Goal: Transaction & Acquisition: Download file/media

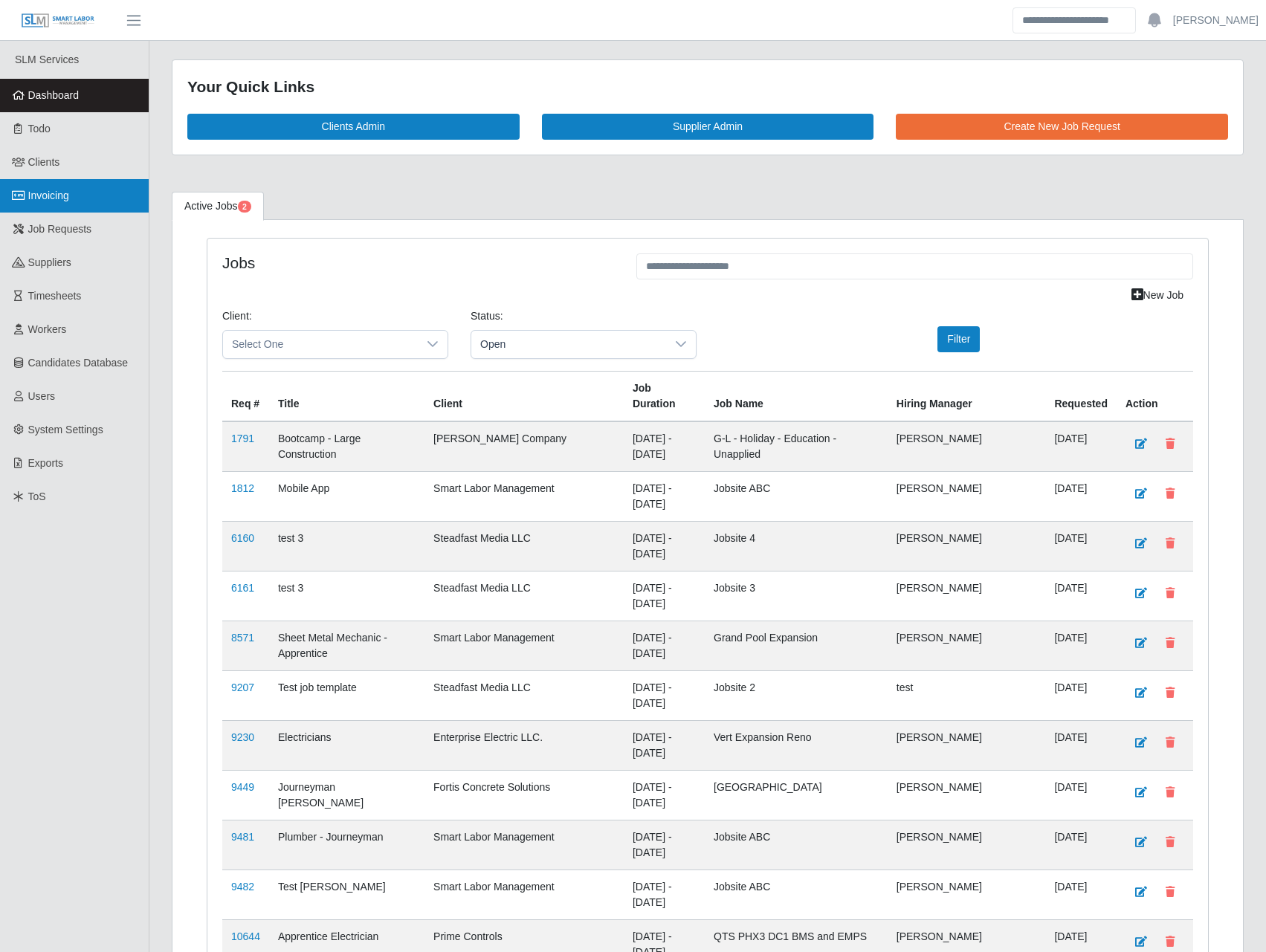
click at [80, 203] on link "Invoicing" at bounding box center [74, 195] width 148 height 33
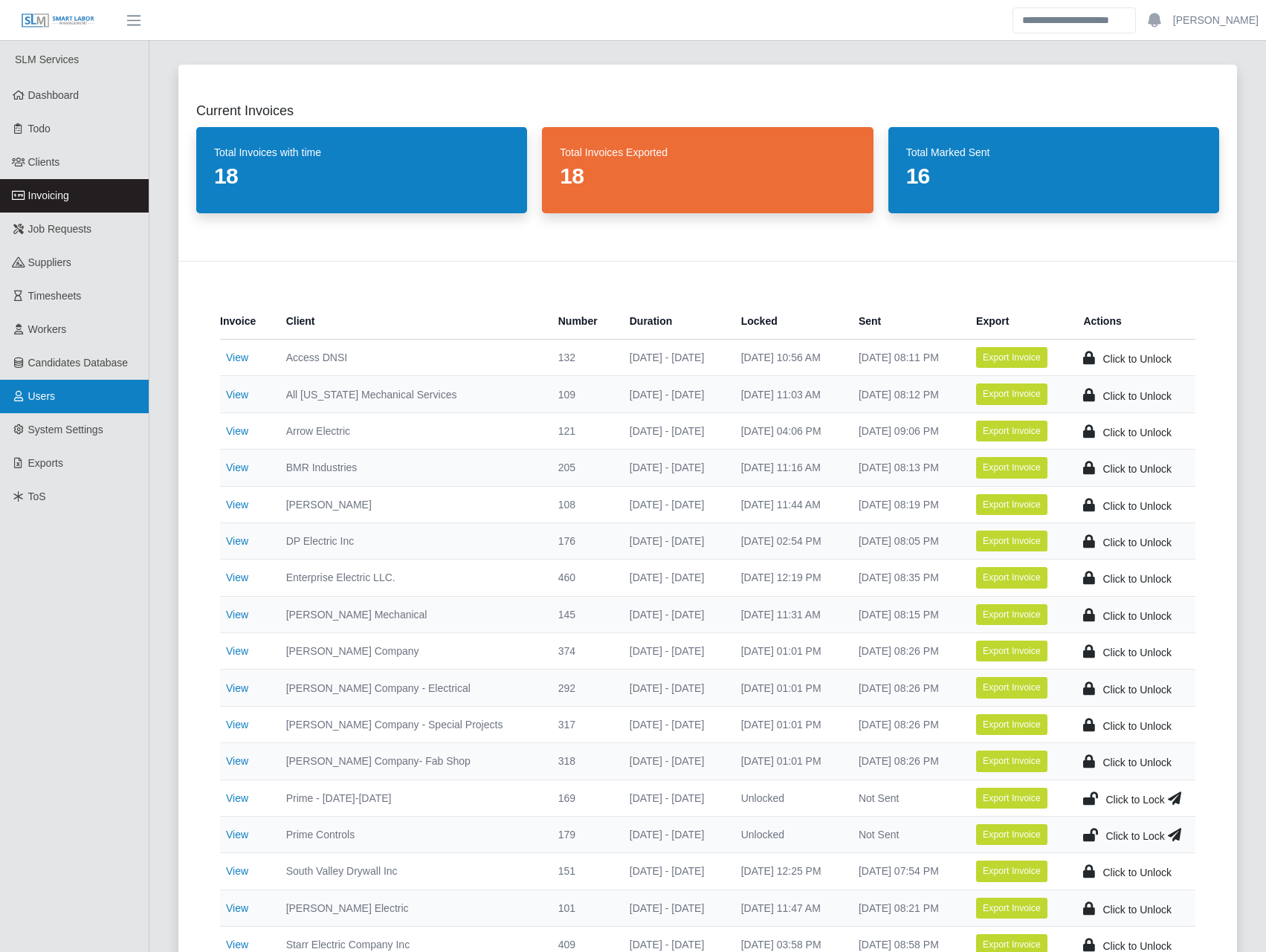
click at [82, 407] on link "Users" at bounding box center [74, 396] width 148 height 33
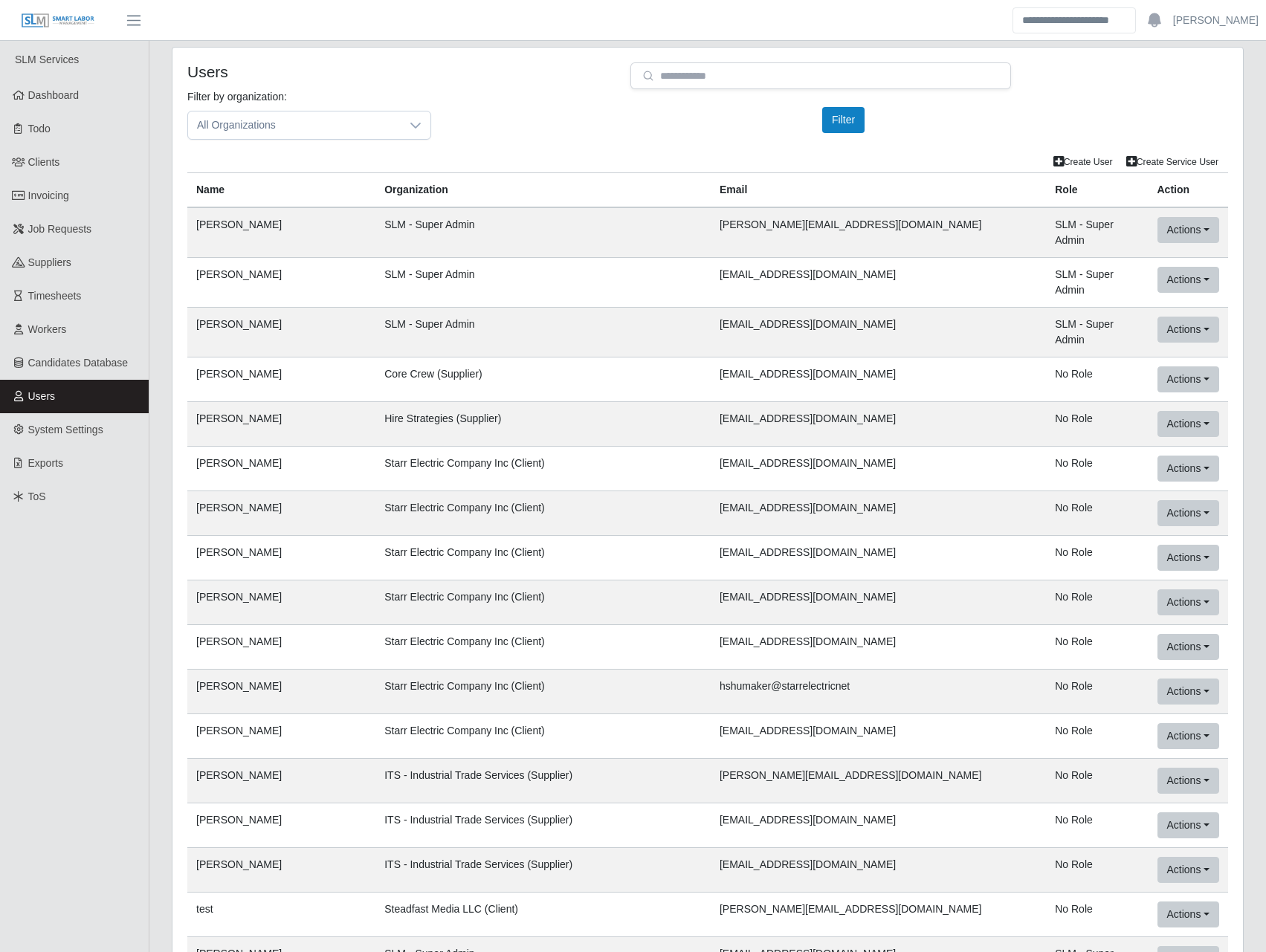
click at [504, 141] on div "Filter by organization: All Organizations Please provide a valid organization. …" at bounding box center [707, 120] width 1063 height 63
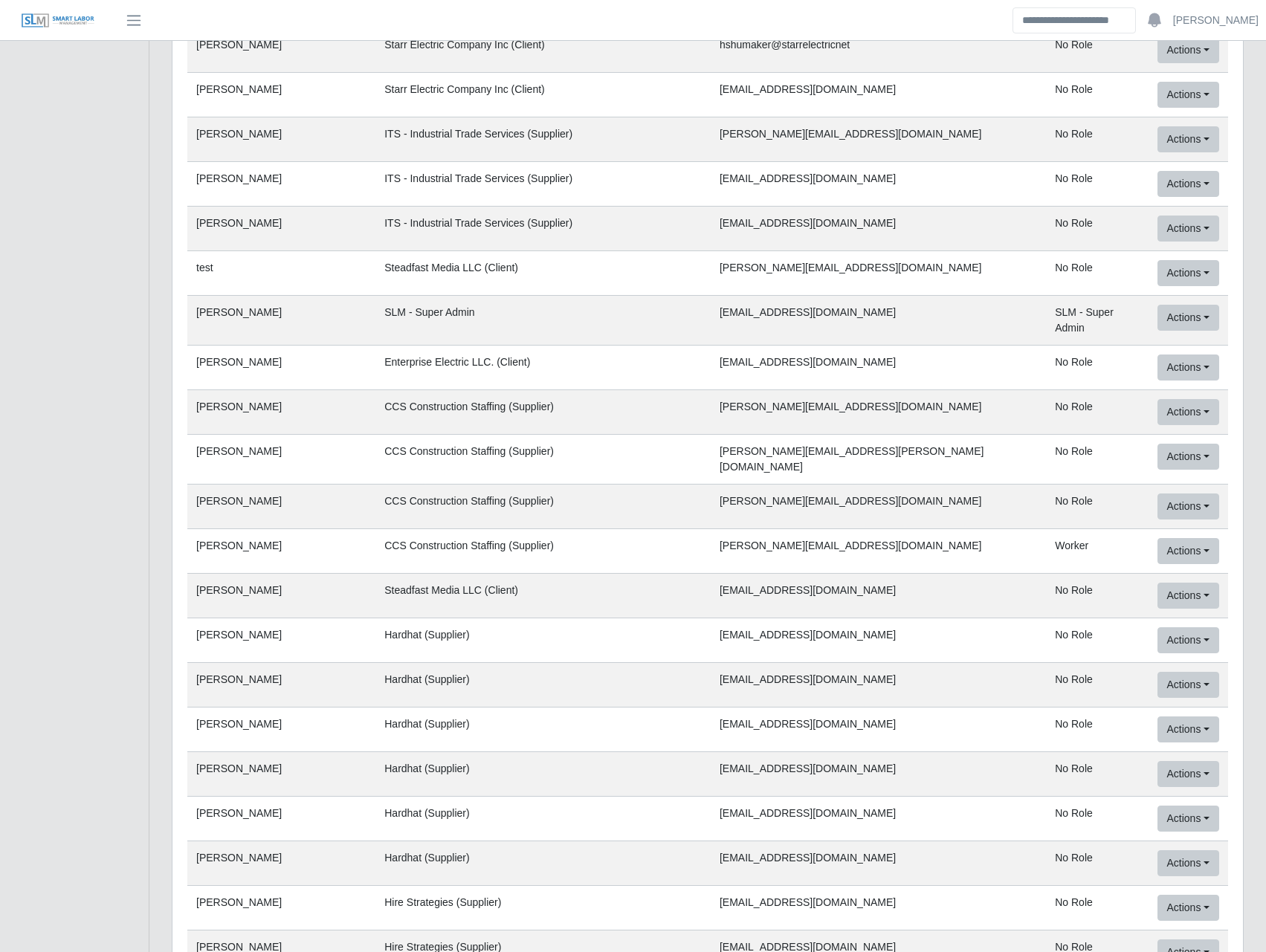
scroll to position [58413, 0]
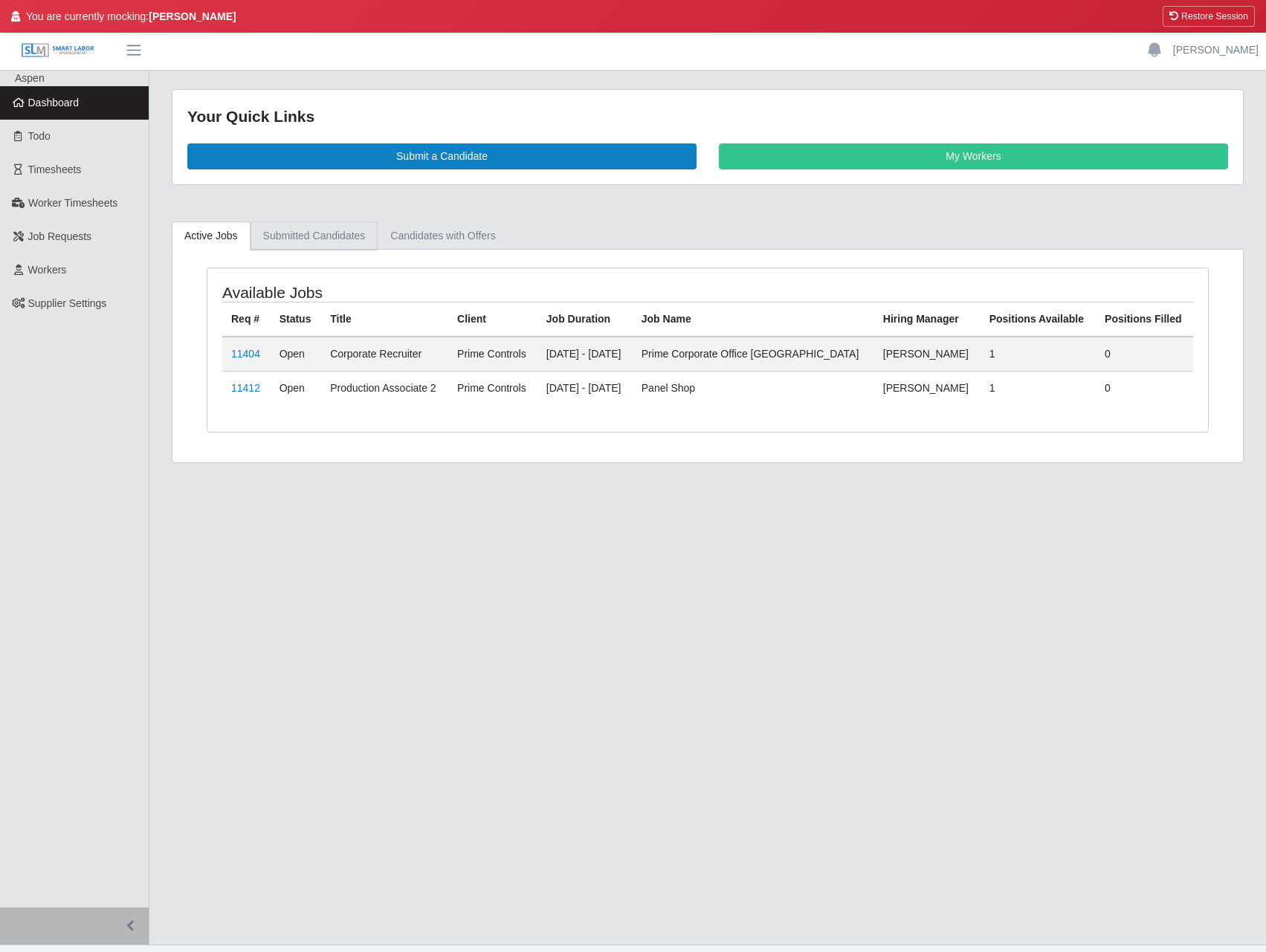
click at [324, 228] on link "Submitted Candidates" at bounding box center [314, 236] width 128 height 29
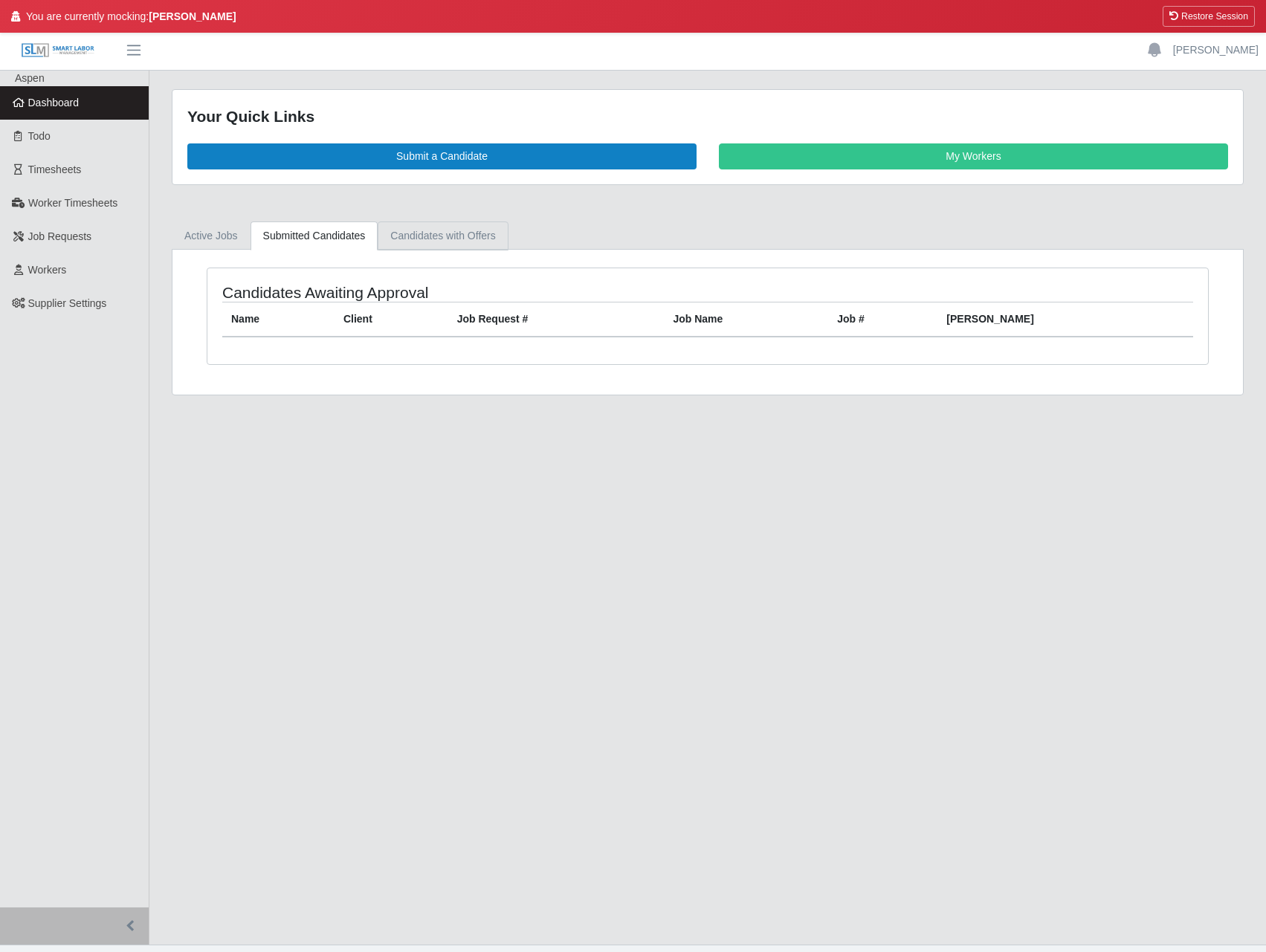
click at [411, 232] on link "Candidates with Offers" at bounding box center [442, 236] width 130 height 29
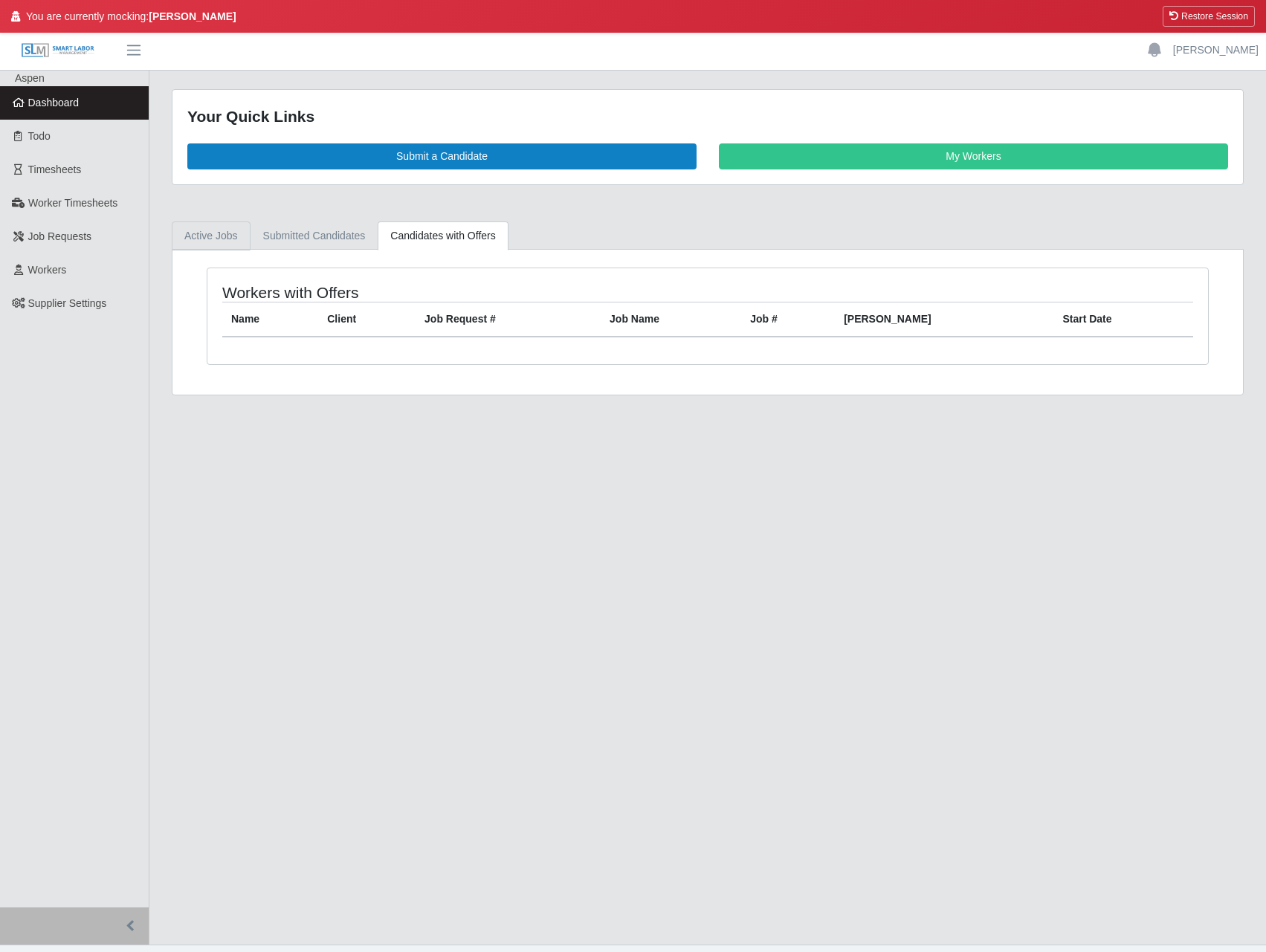
click at [238, 245] on link "Active Jobs" at bounding box center [211, 236] width 79 height 29
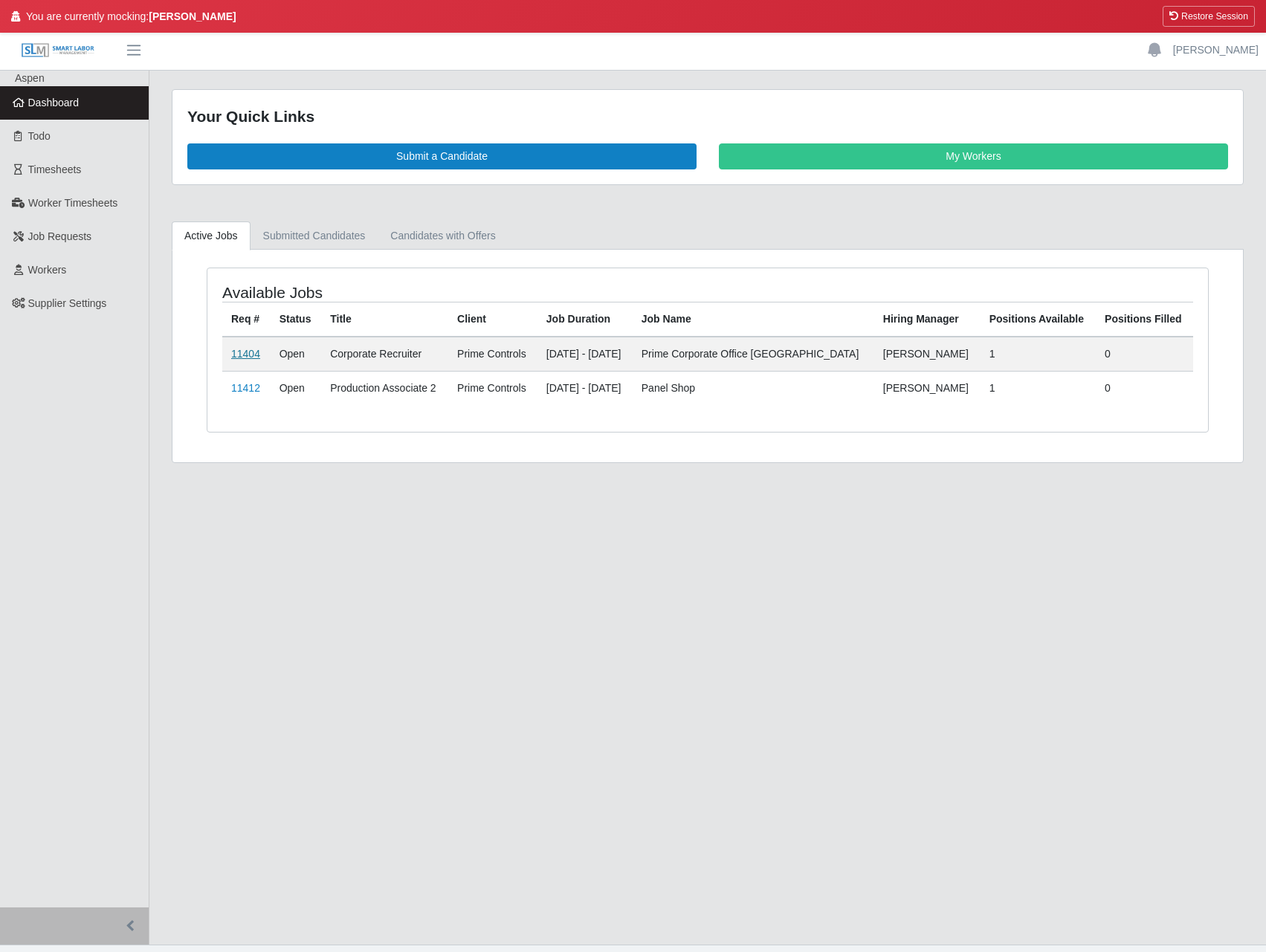
click at [243, 360] on link "11404" at bounding box center [246, 353] width 29 height 12
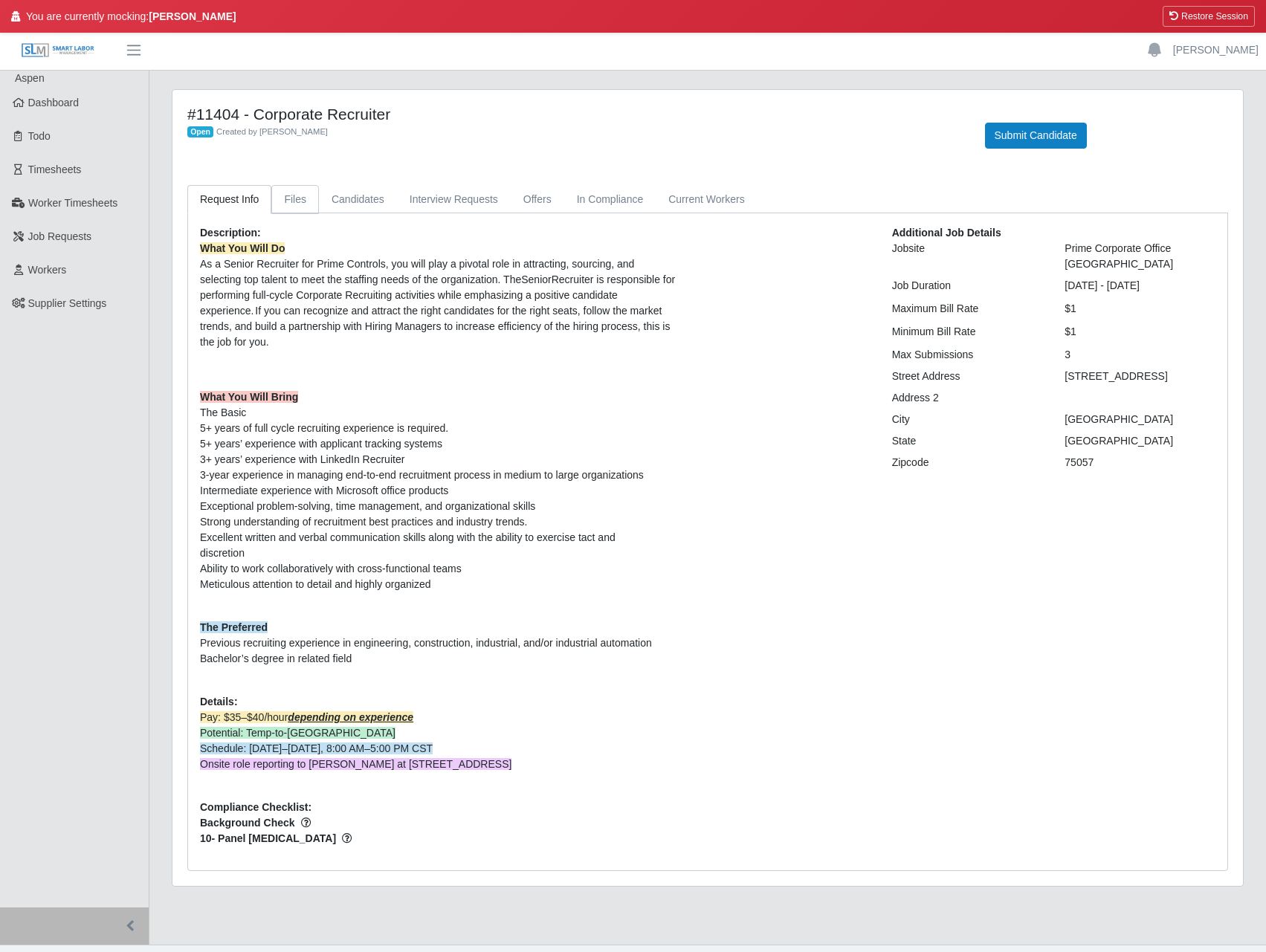
click at [305, 213] on link "Files" at bounding box center [295, 200] width 47 height 29
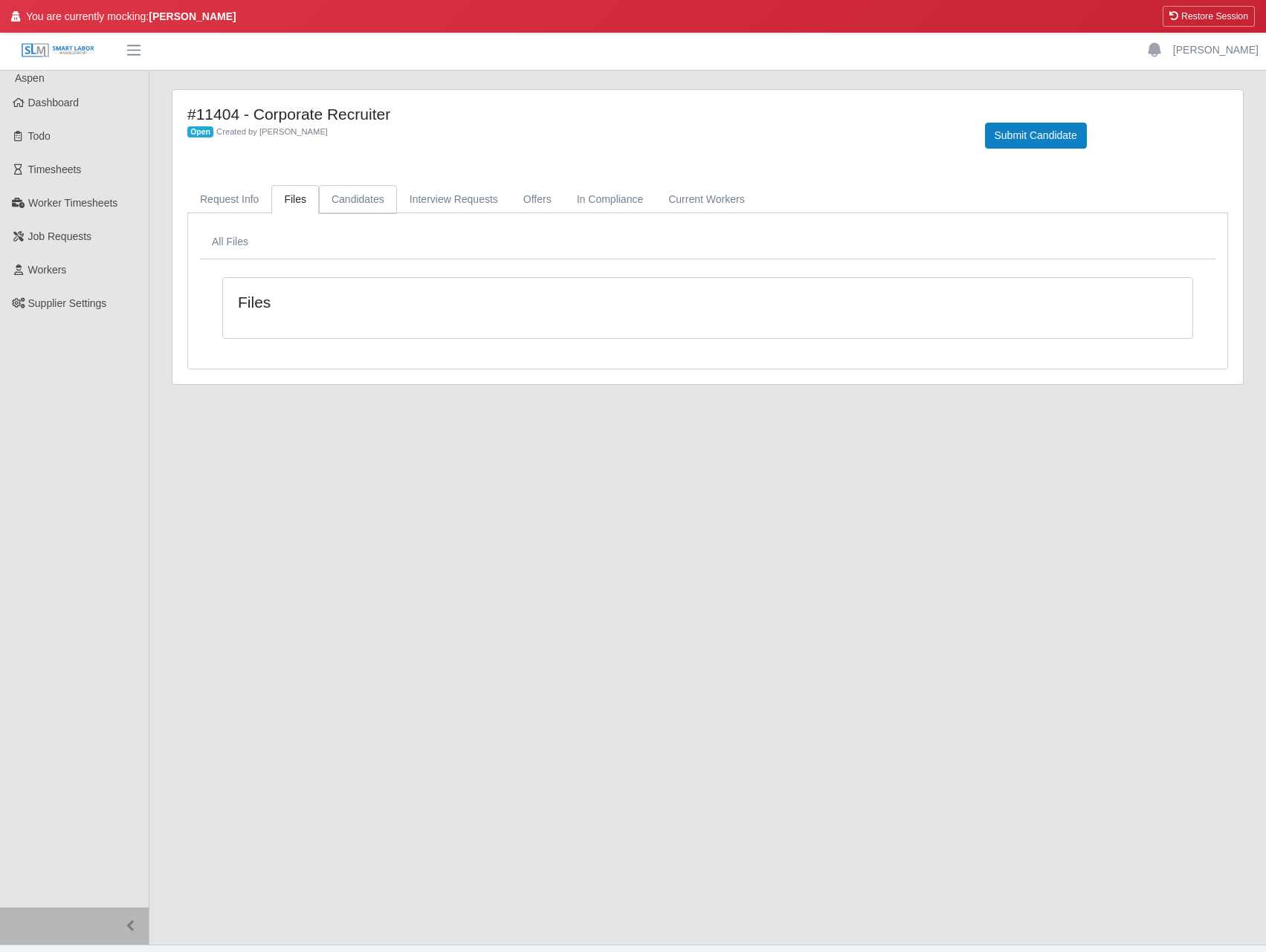
click at [345, 189] on link "Candidates" at bounding box center [358, 200] width 78 height 29
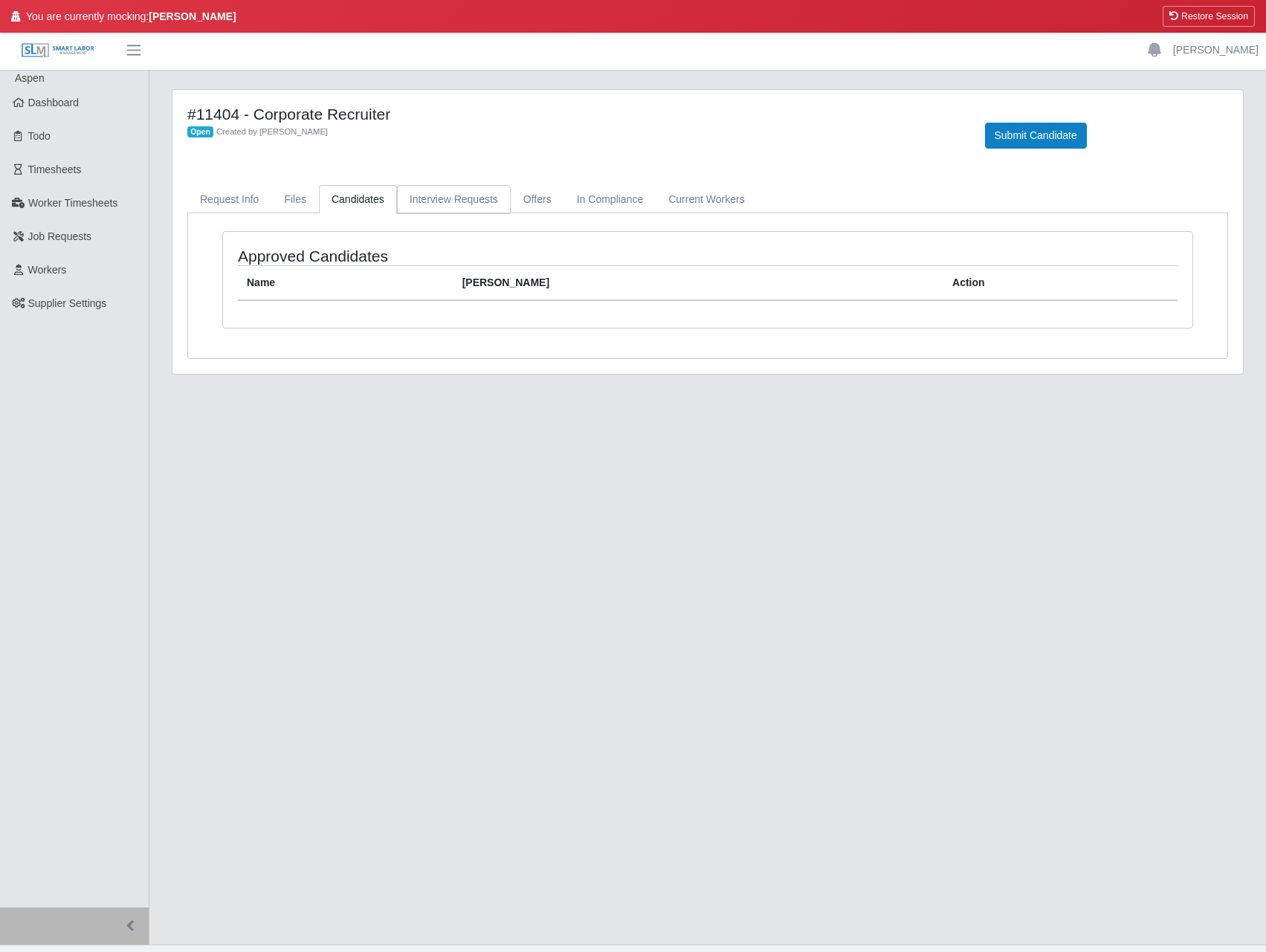
click at [436, 186] on link "Interview Requests" at bounding box center [454, 200] width 114 height 29
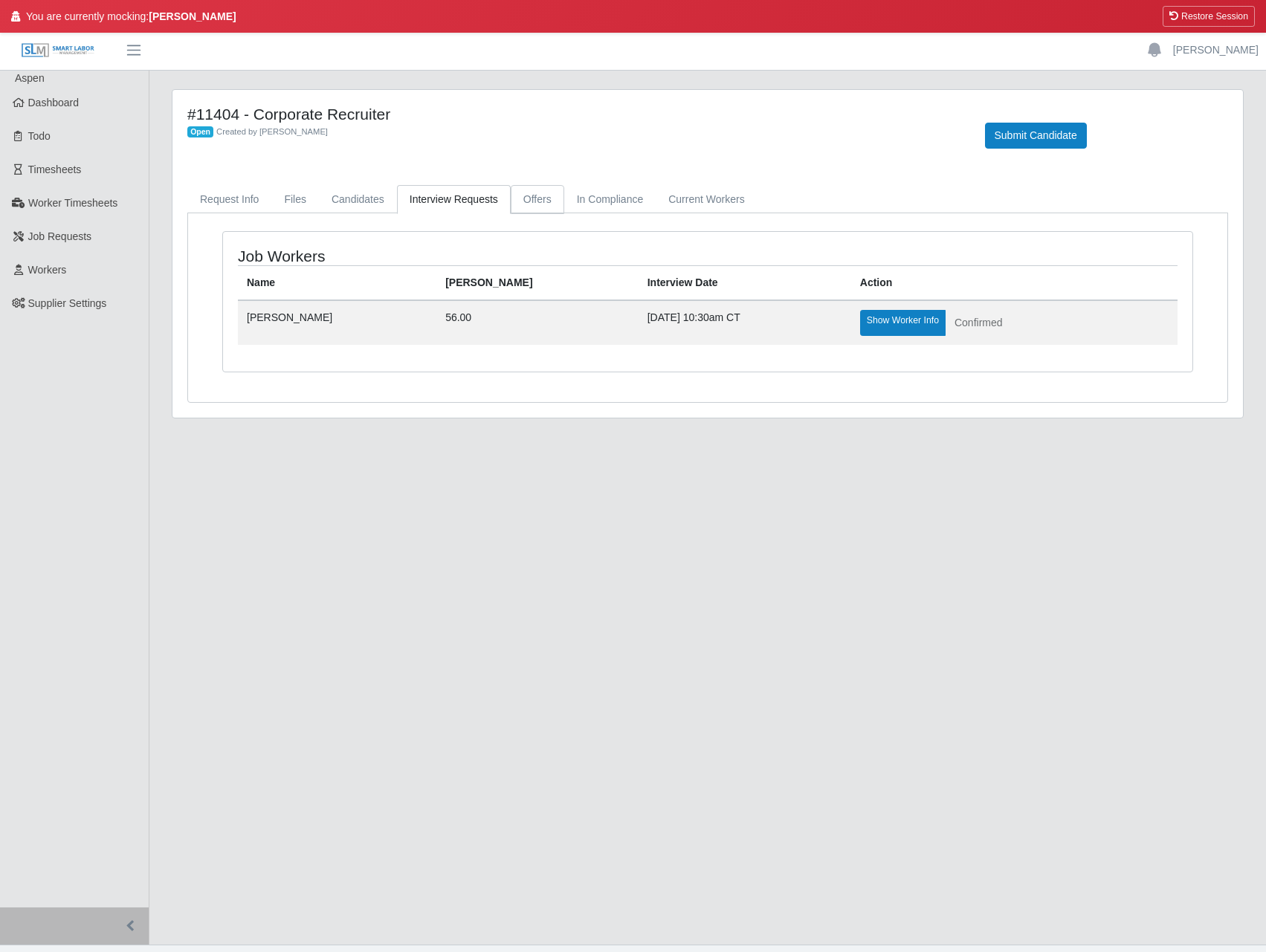
click at [543, 200] on link "Offers" at bounding box center [538, 200] width 54 height 29
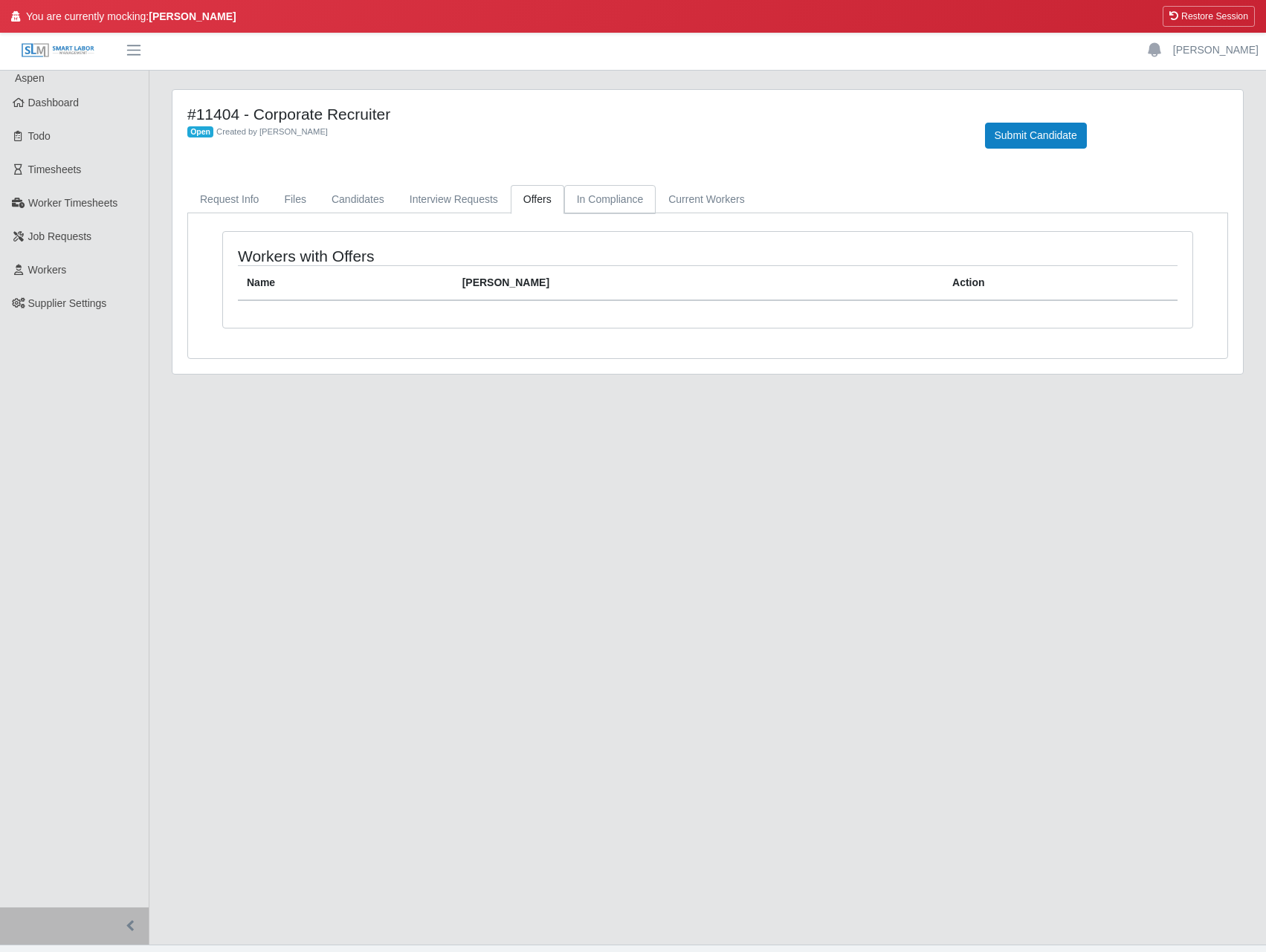
click at [596, 190] on link "In Compliance" at bounding box center [609, 200] width 92 height 29
click at [479, 191] on link "Interview Requests" at bounding box center [454, 200] width 114 height 29
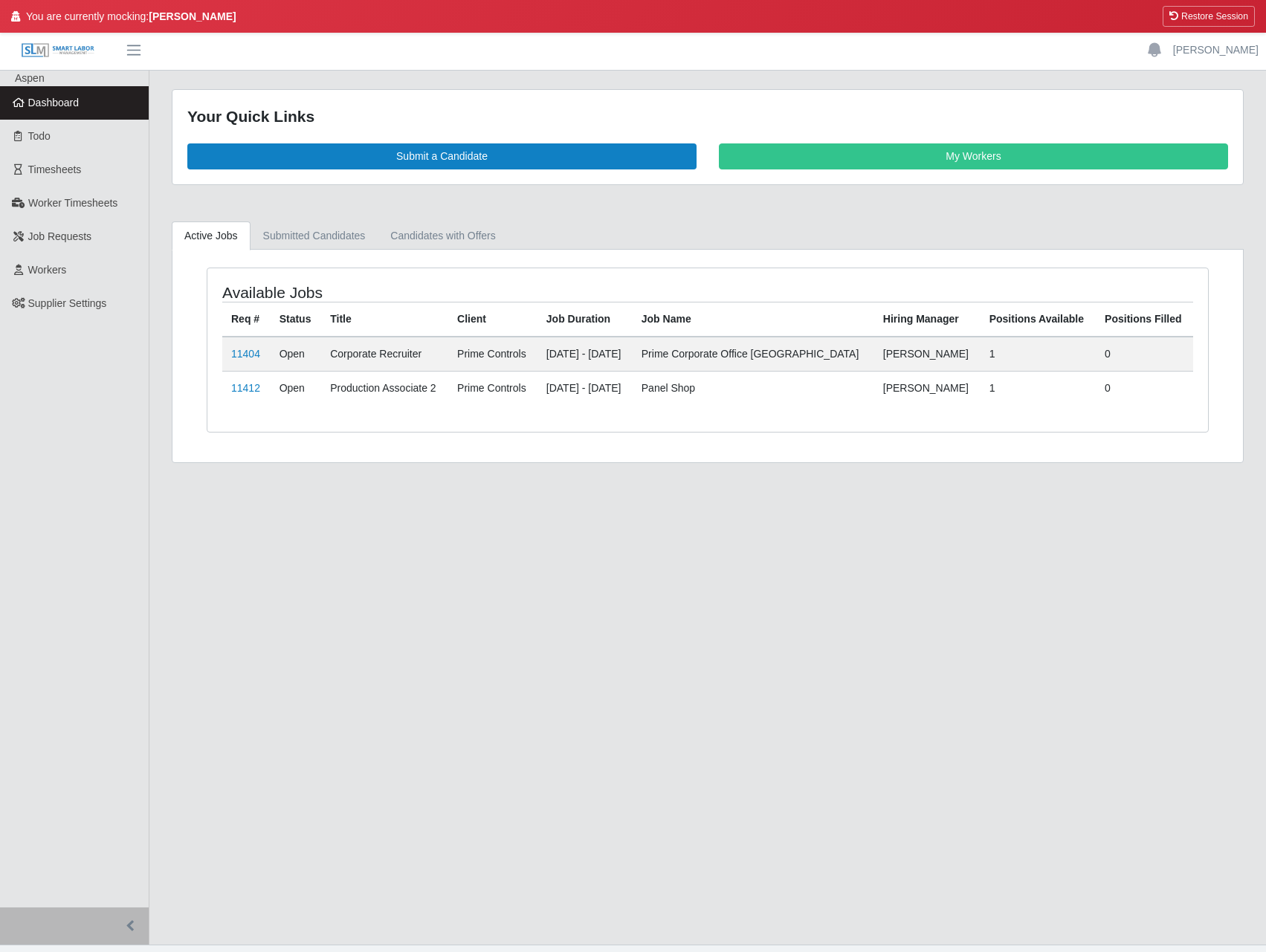
click at [231, 390] on td "11412" at bounding box center [246, 388] width 48 height 34
click at [243, 386] on link "11412" at bounding box center [246, 388] width 29 height 12
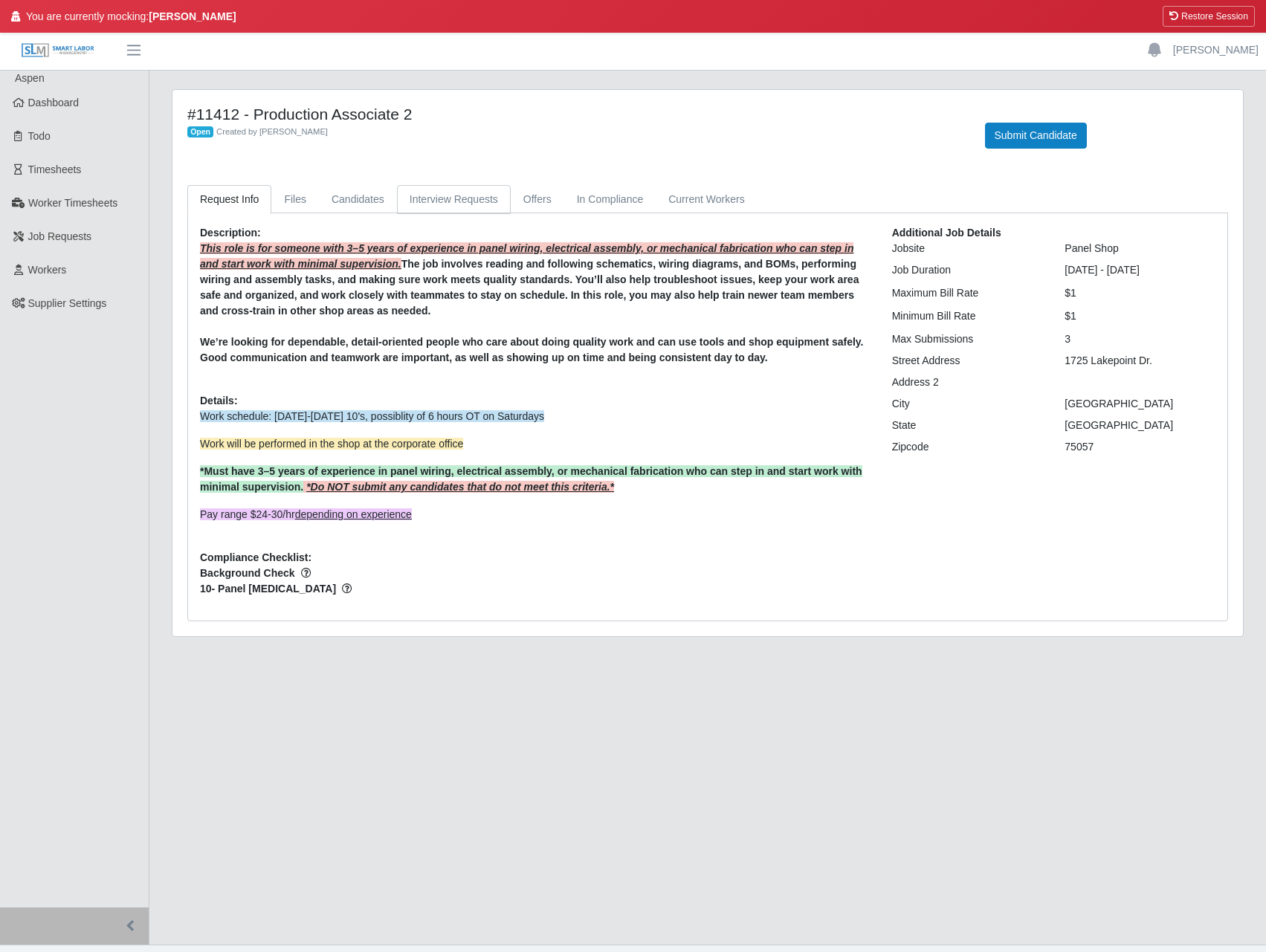
click at [465, 201] on link "Interview Requests" at bounding box center [454, 200] width 114 height 29
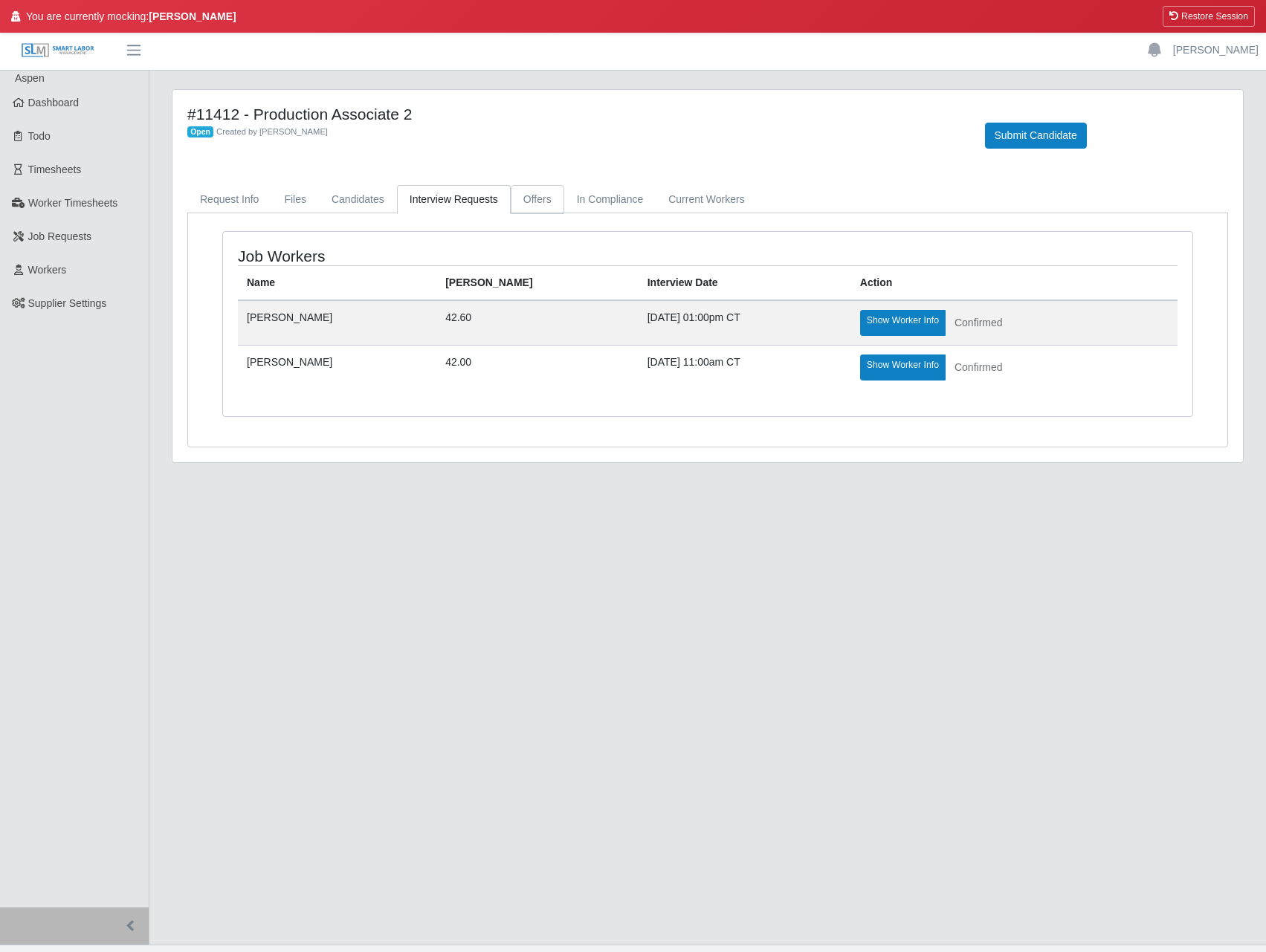
click at [515, 196] on link "Offers" at bounding box center [538, 200] width 54 height 29
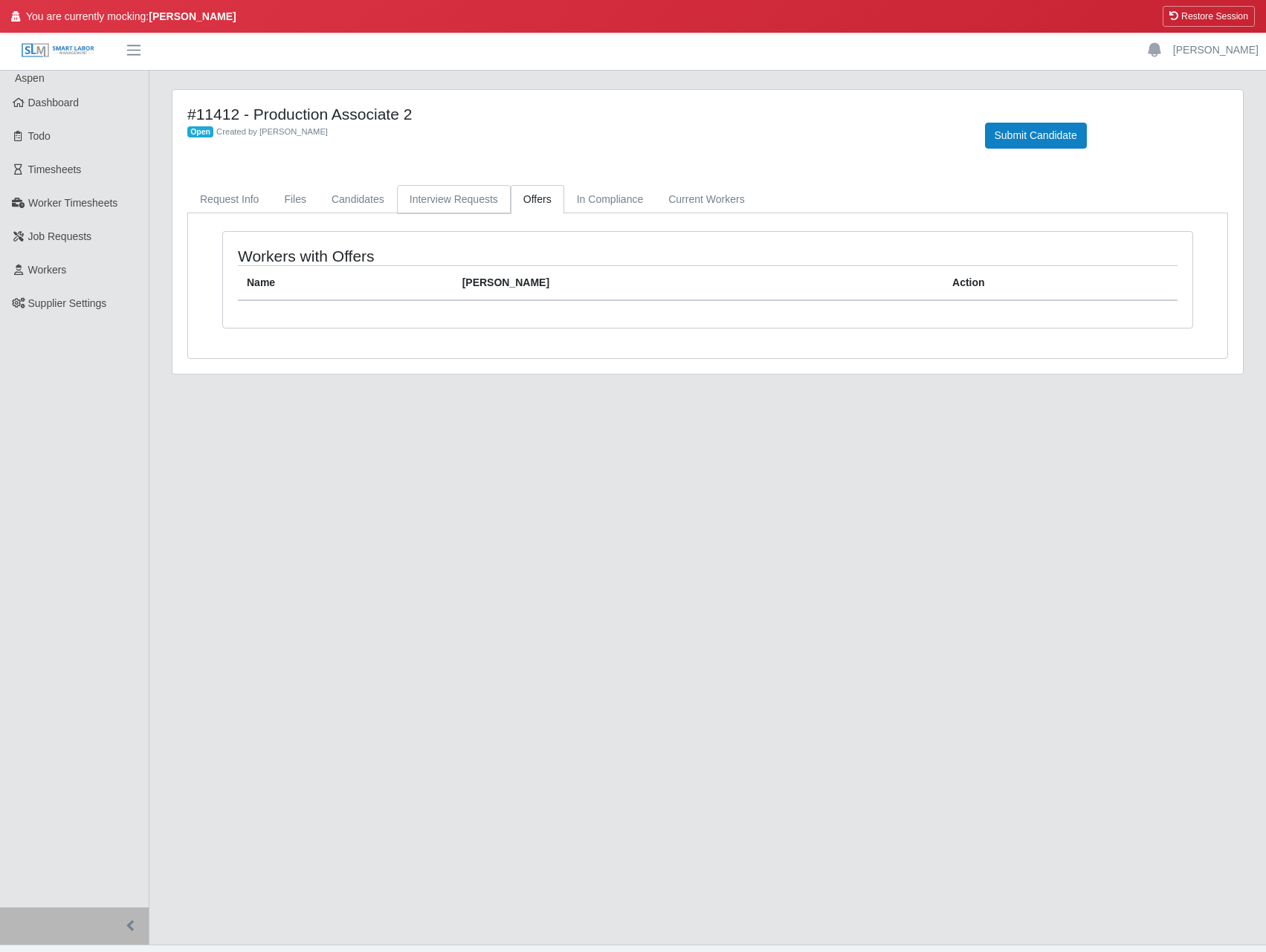
click at [475, 200] on link "Interview Requests" at bounding box center [454, 200] width 114 height 29
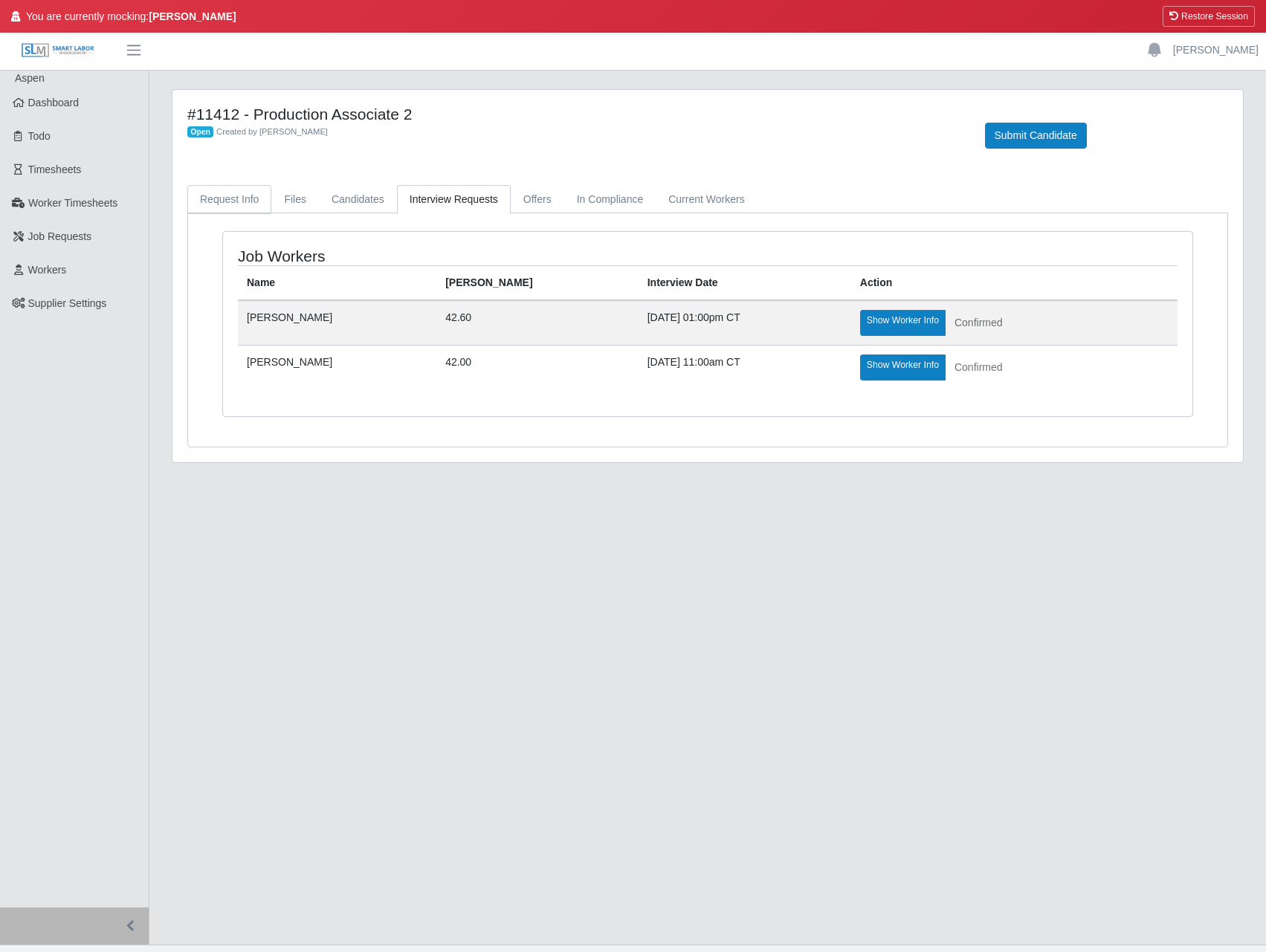
click at [231, 200] on link "Request Info" at bounding box center [229, 200] width 84 height 29
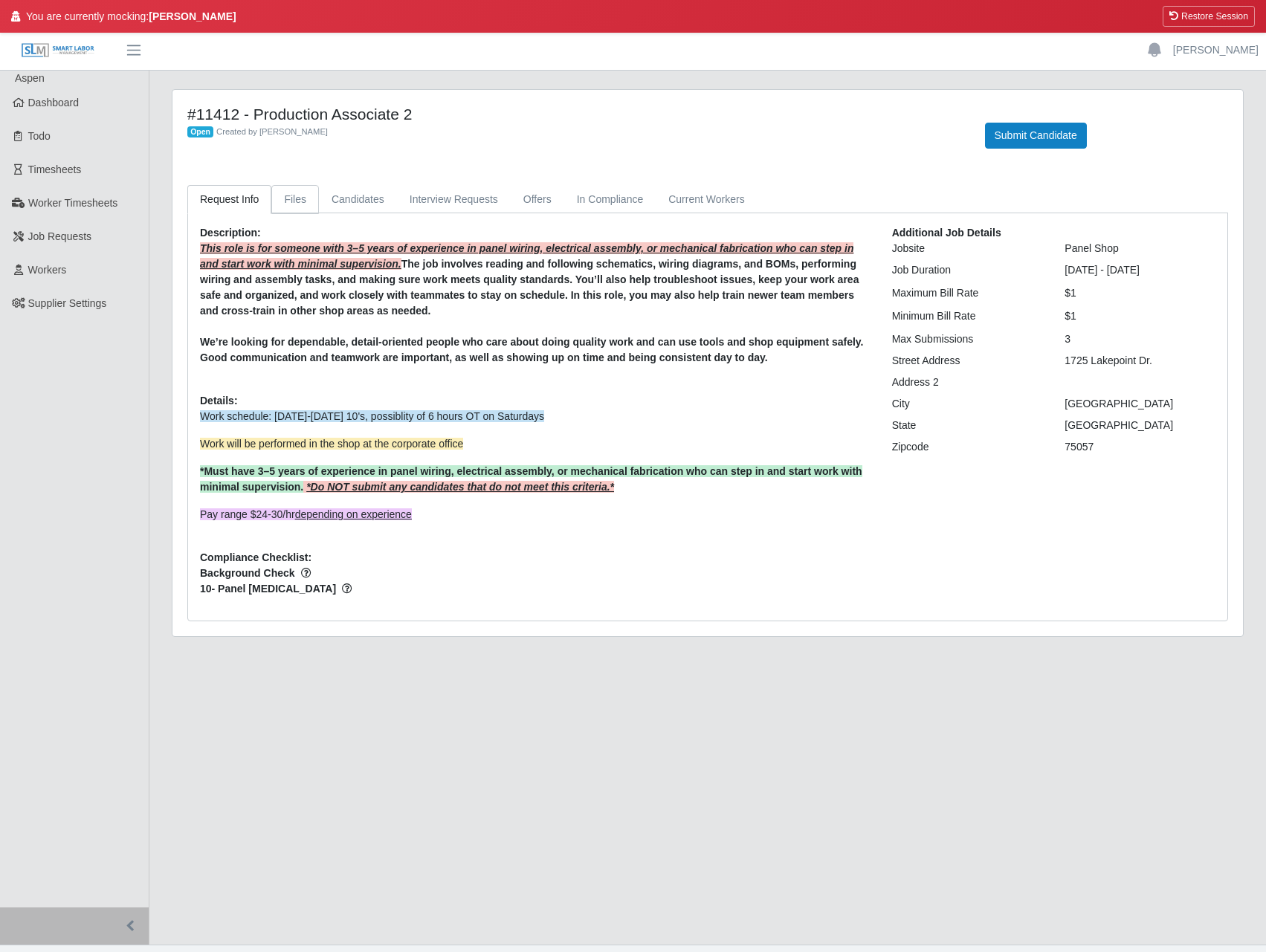
click at [306, 191] on link "Files" at bounding box center [295, 200] width 47 height 29
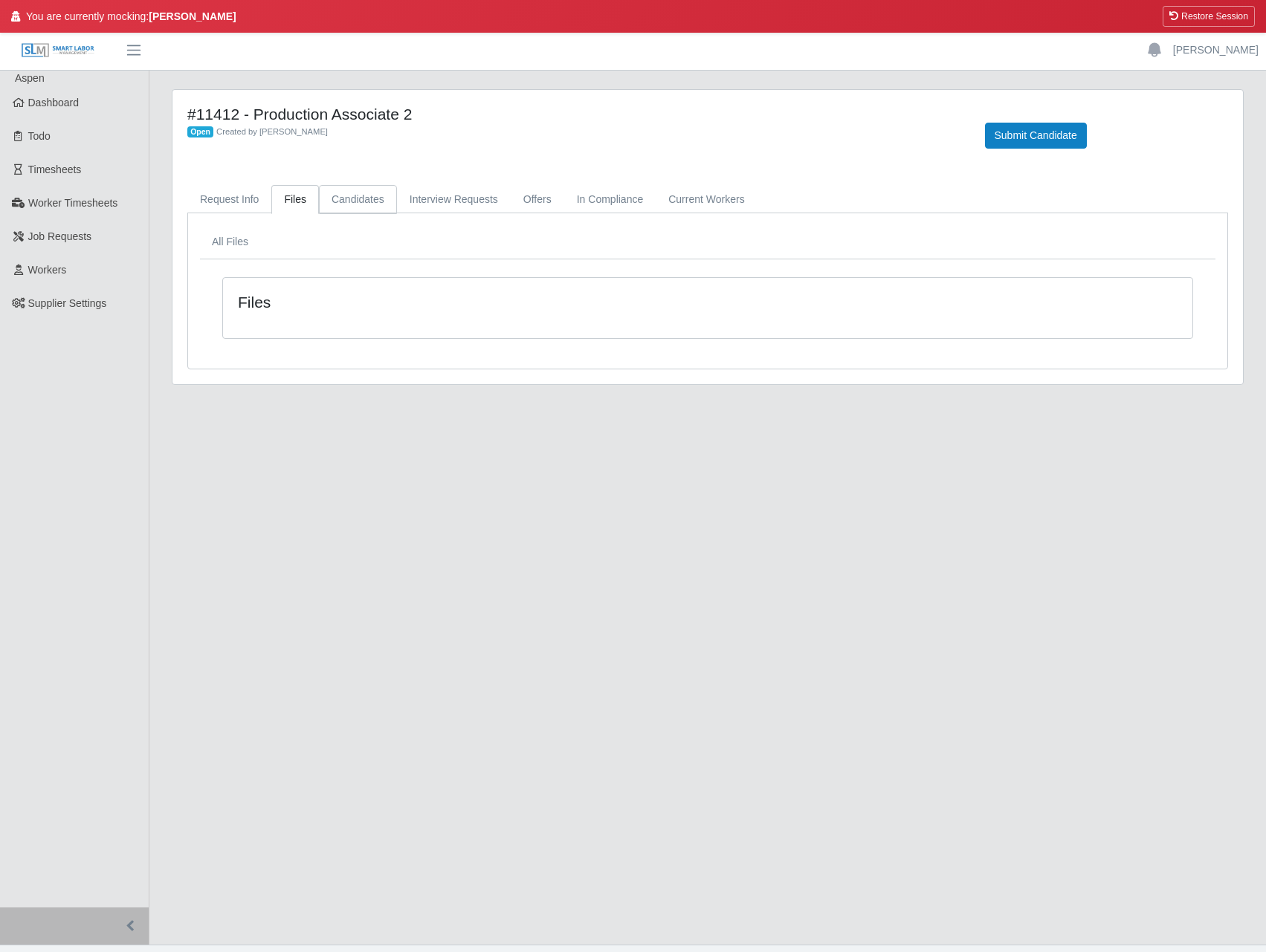
click at [334, 190] on link "Candidates" at bounding box center [358, 200] width 78 height 29
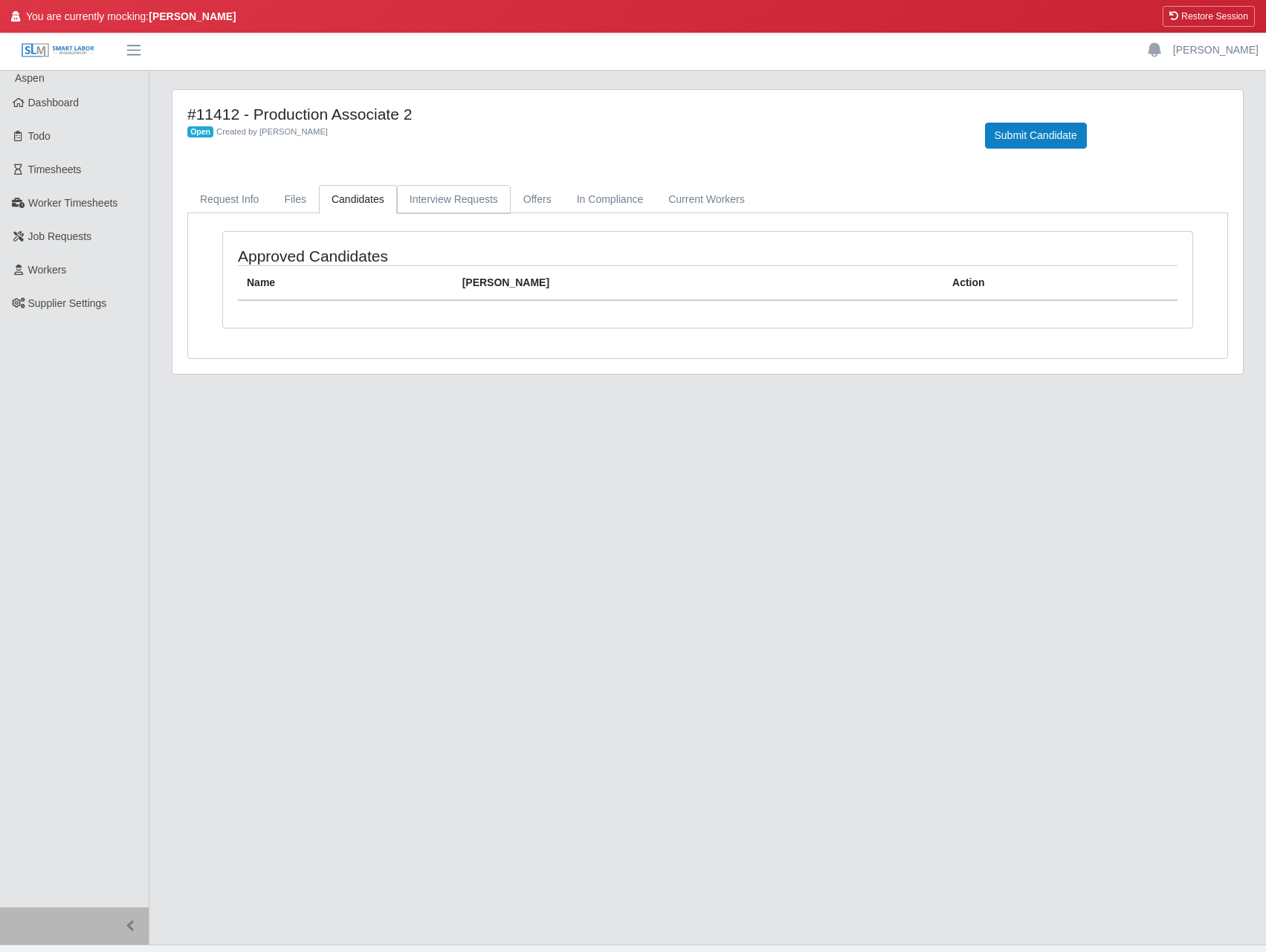
click at [417, 190] on link "Interview Requests" at bounding box center [454, 200] width 114 height 29
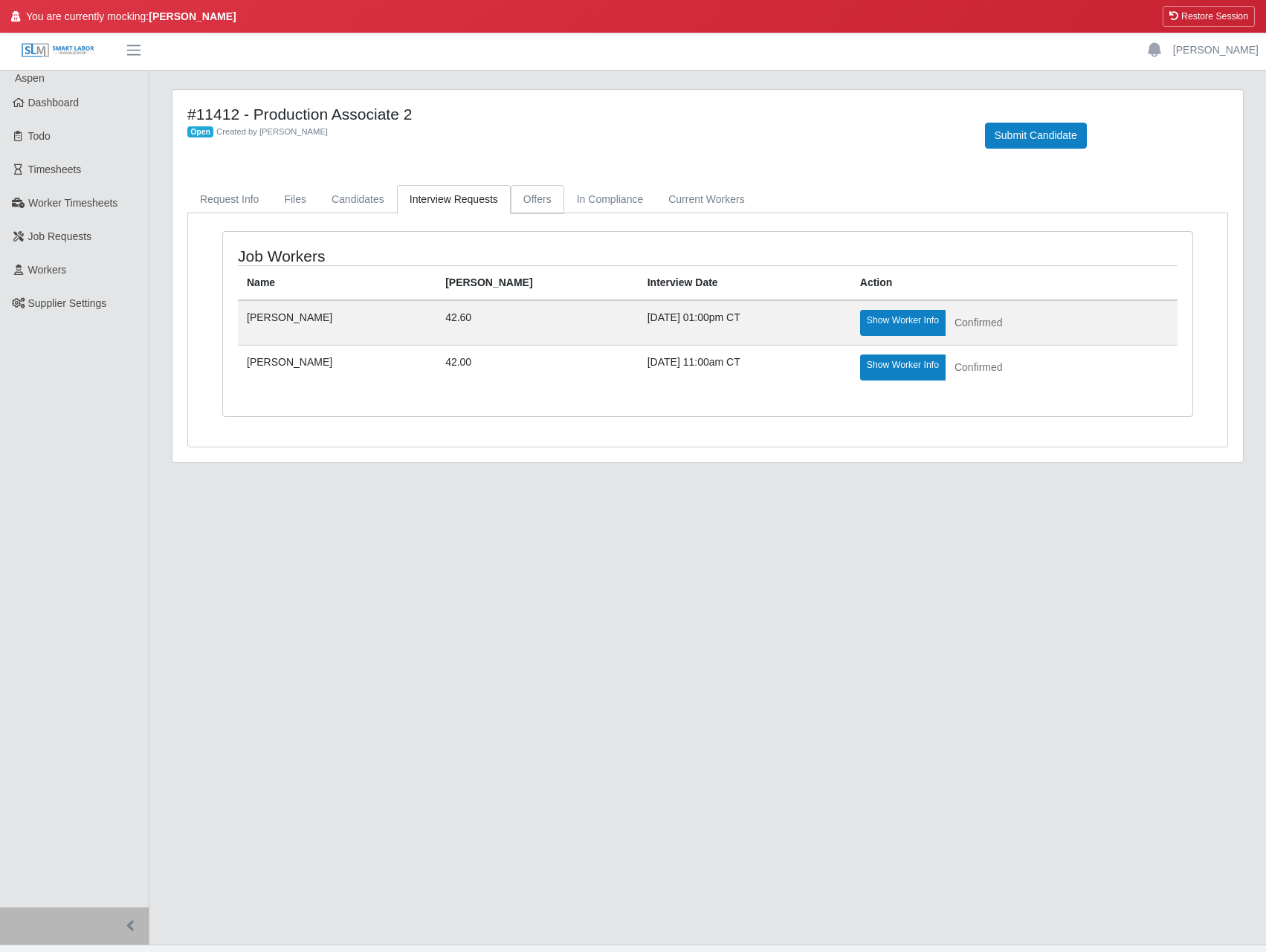
click at [541, 192] on link "Offers" at bounding box center [538, 200] width 54 height 29
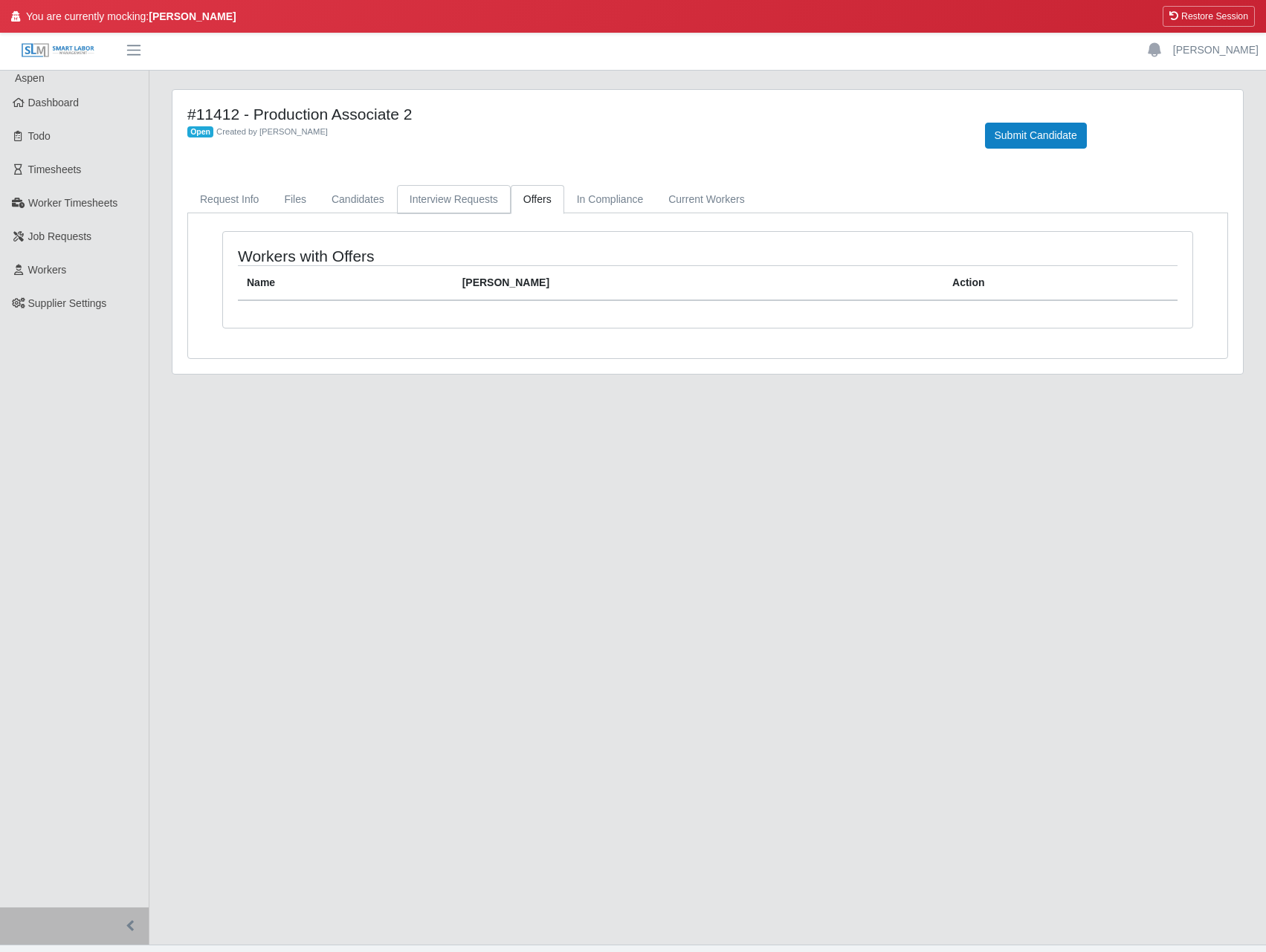
click at [459, 208] on link "Interview Requests" at bounding box center [454, 200] width 114 height 29
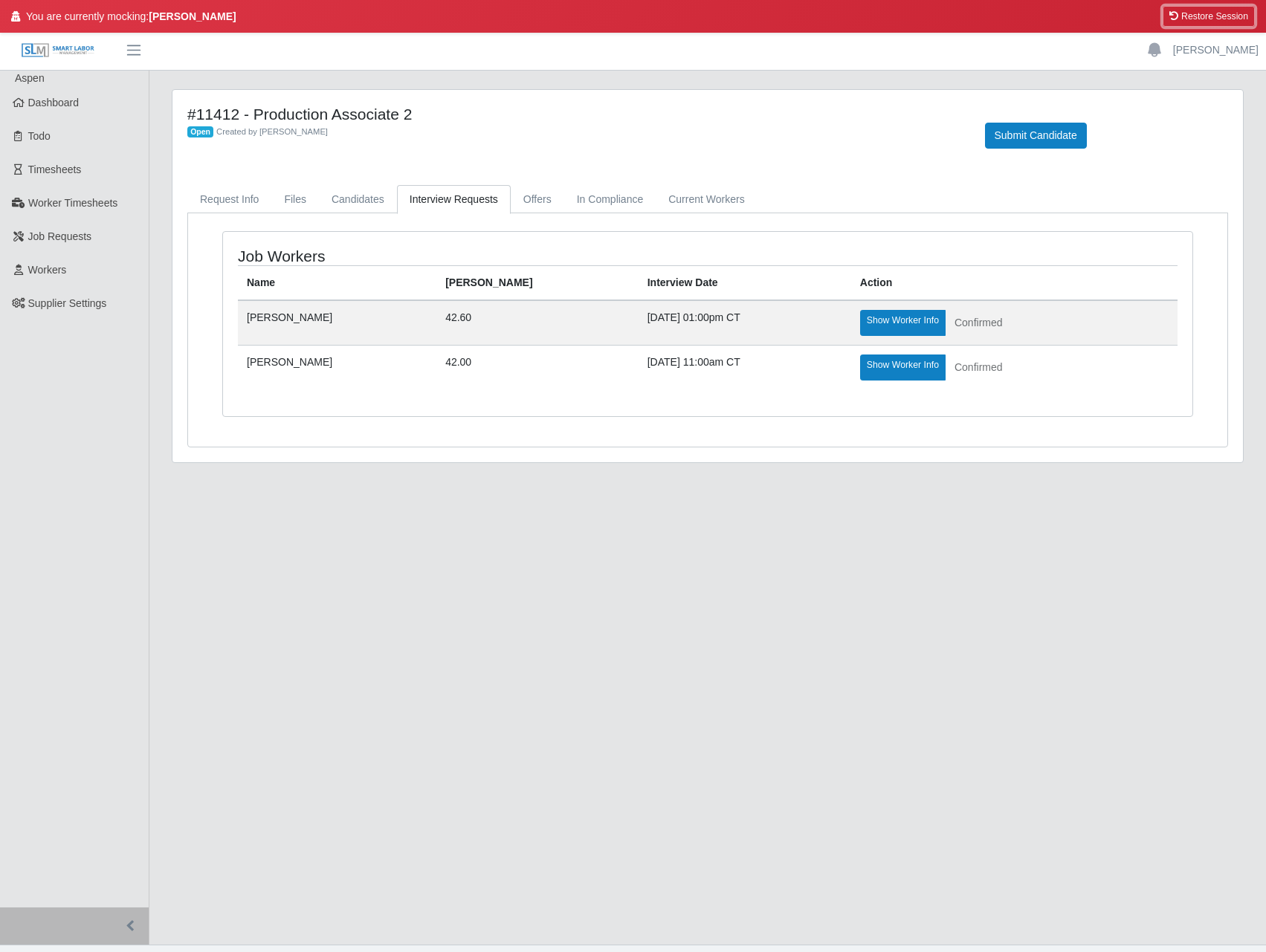
drag, startPoint x: 1216, startPoint y: 24, endPoint x: 708, endPoint y: 44, distance: 508.4
click at [1216, 24] on button "Restore Session" at bounding box center [1208, 16] width 92 height 21
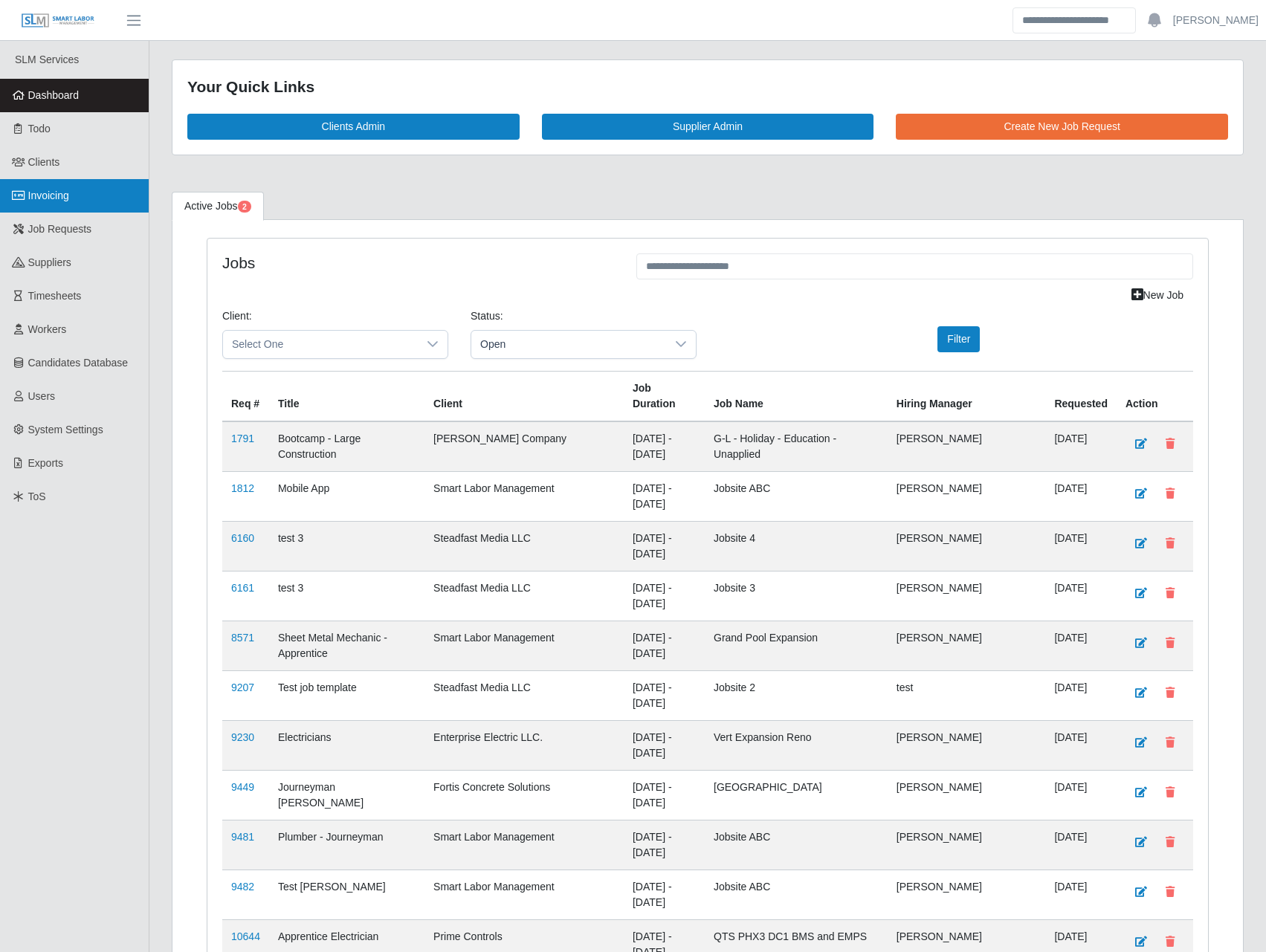
click at [99, 194] on link "Invoicing" at bounding box center [74, 195] width 148 height 33
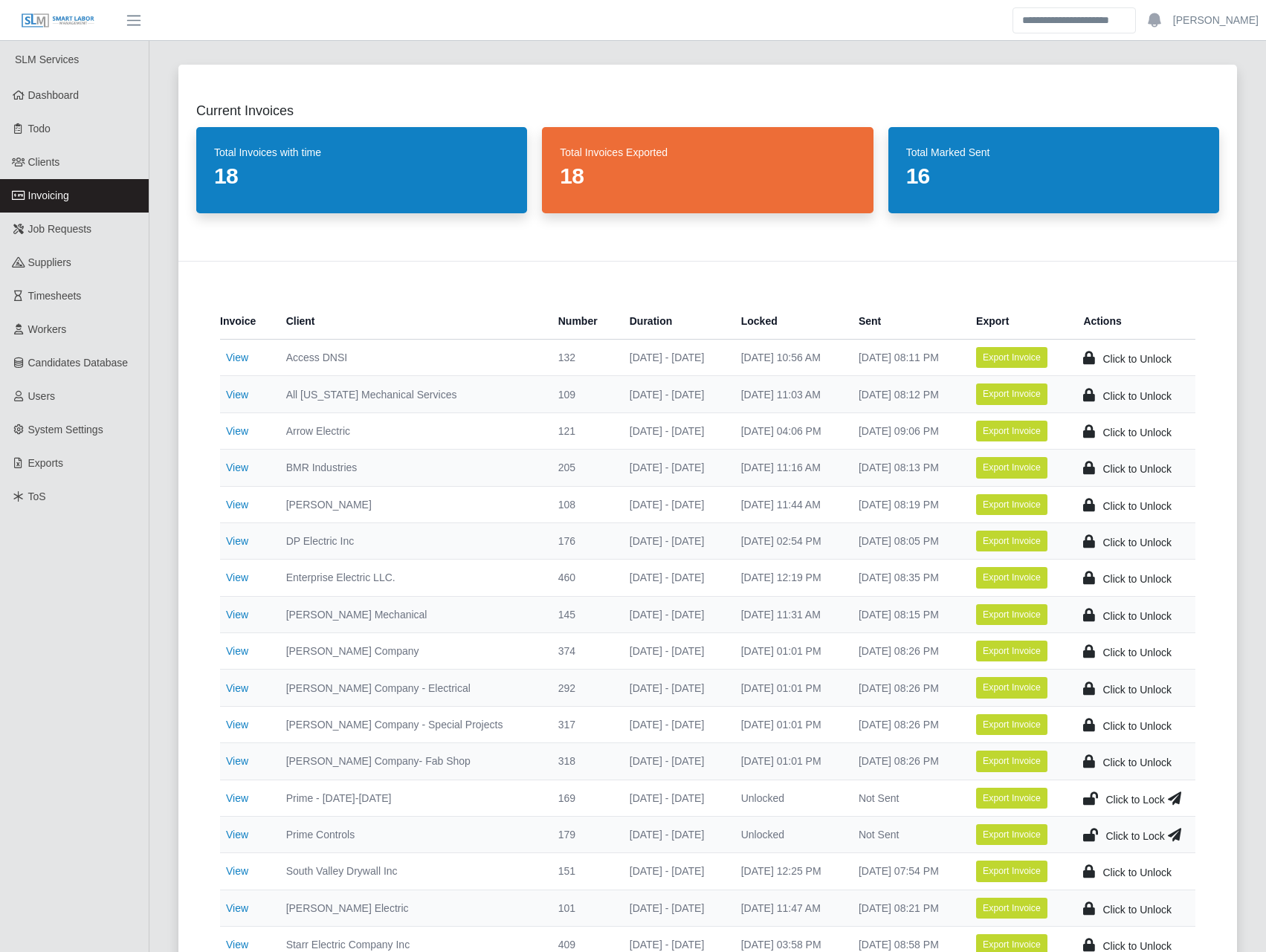
scroll to position [347, 0]
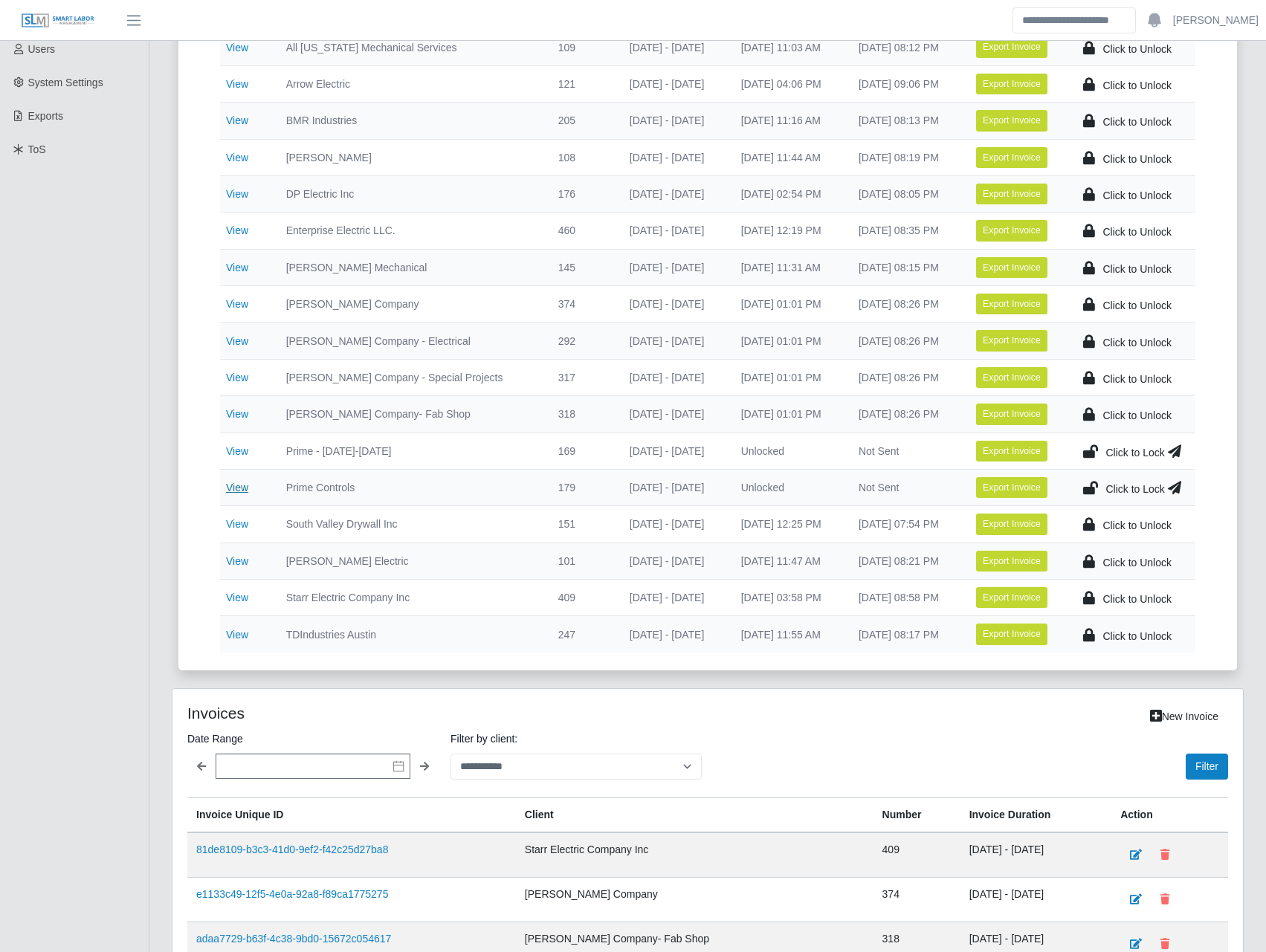
click at [244, 489] on link "View" at bounding box center [236, 487] width 22 height 12
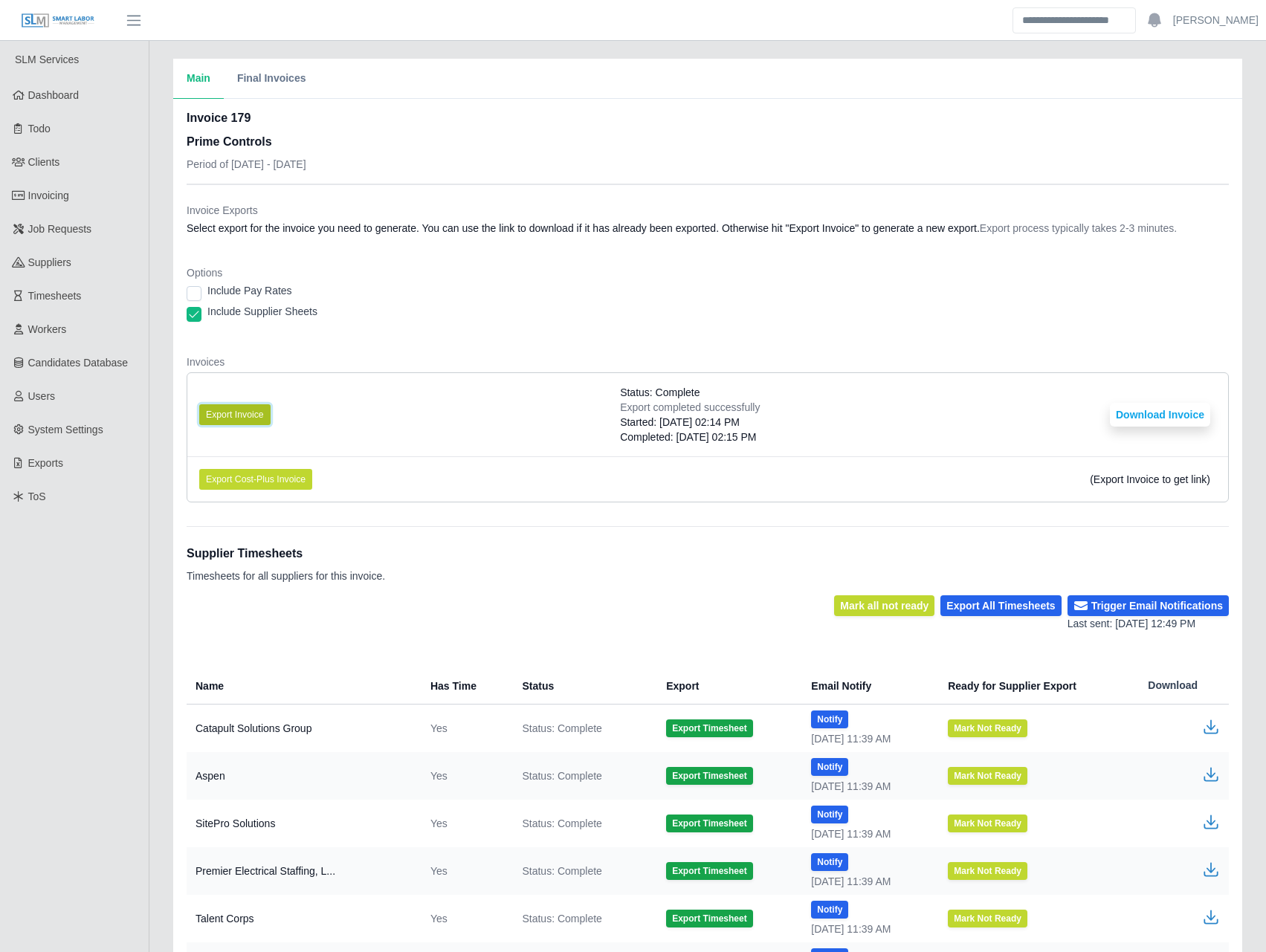
click at [253, 423] on button "Export Invoice" at bounding box center [235, 415] width 72 height 21
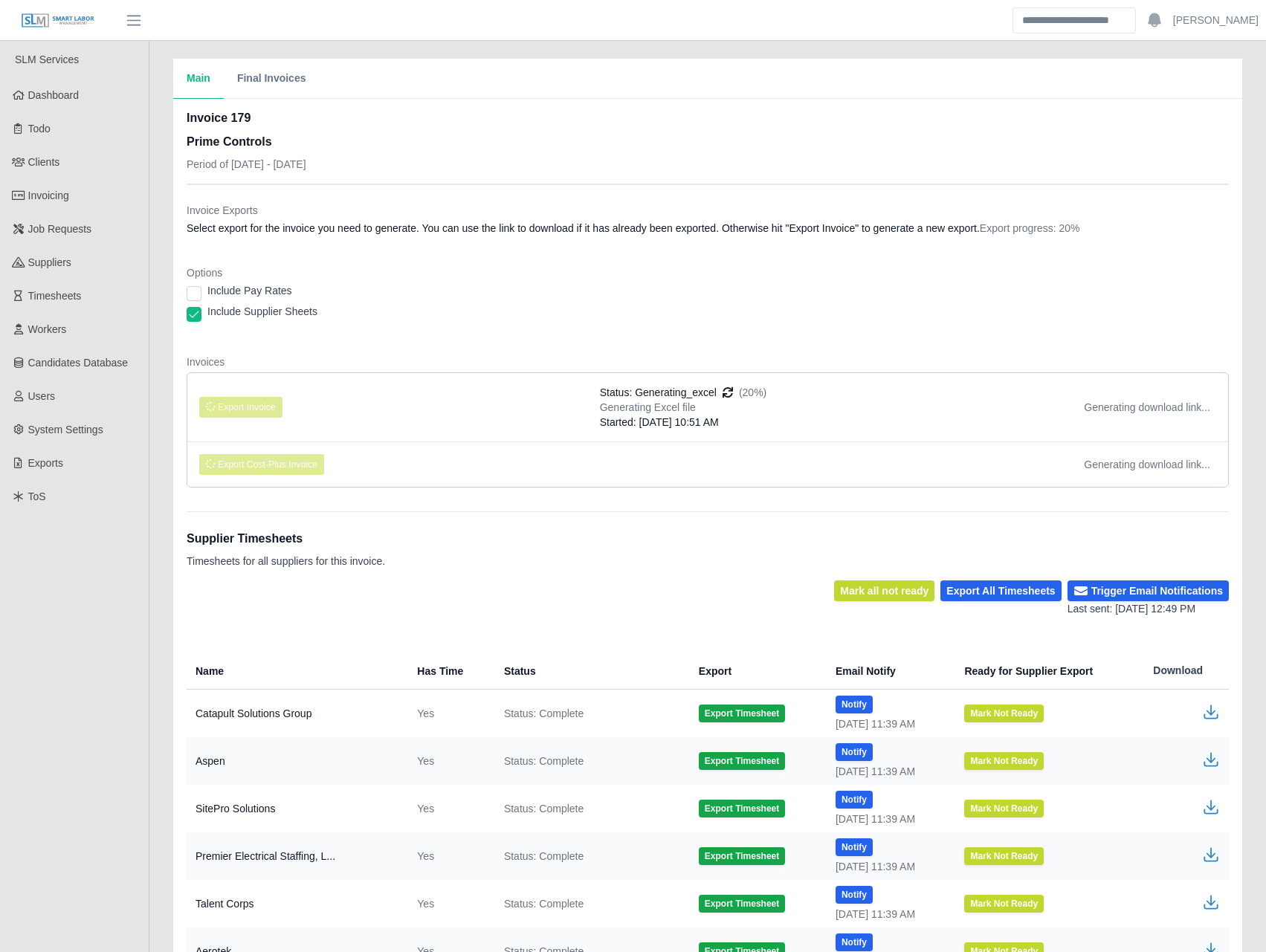
click at [688, 381] on li "Export Invoice Status: Generating_excel (20%) Generating Excel file Started: 10…" at bounding box center [707, 407] width 1040 height 68
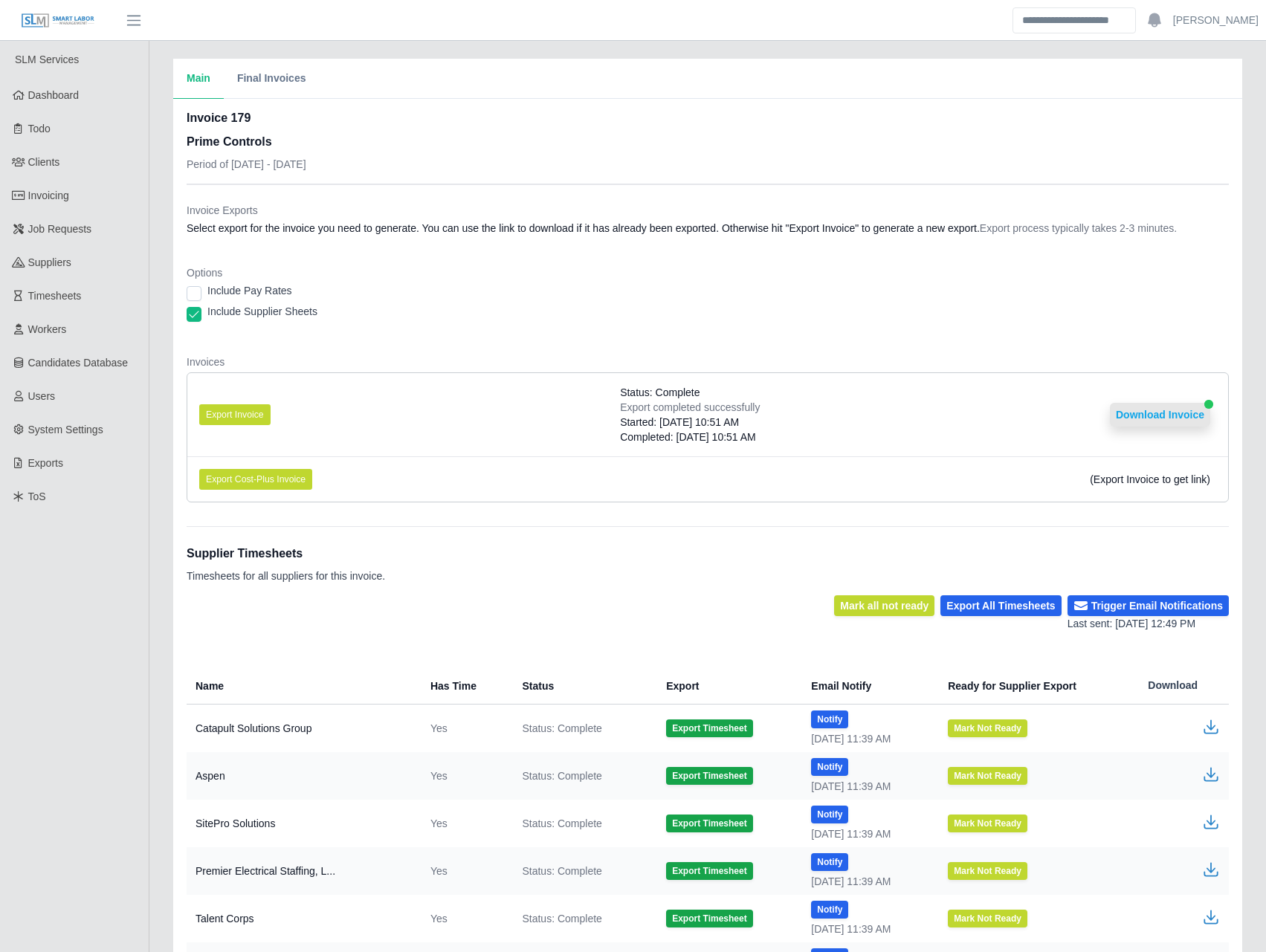
click at [1119, 413] on button "Download Invoice" at bounding box center [1159, 414] width 100 height 24
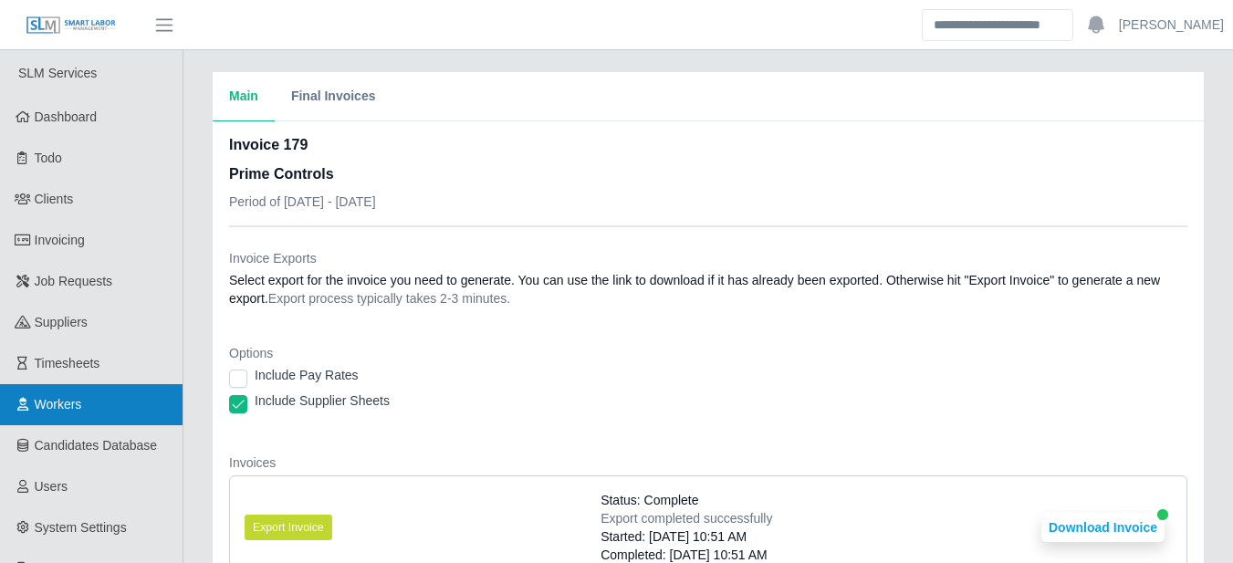
click at [127, 391] on link "Workers" at bounding box center [91, 404] width 182 height 41
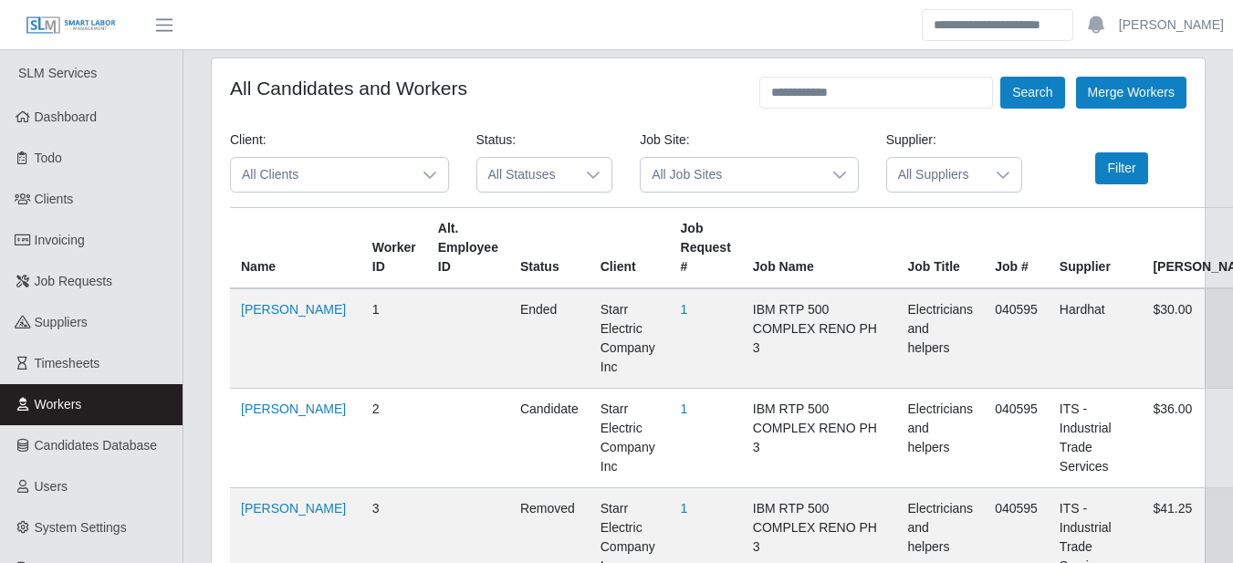
click at [807, 93] on input "text" at bounding box center [876, 93] width 234 height 32
type input "**********"
click at [1000, 77] on button "Search" at bounding box center [1032, 93] width 64 height 32
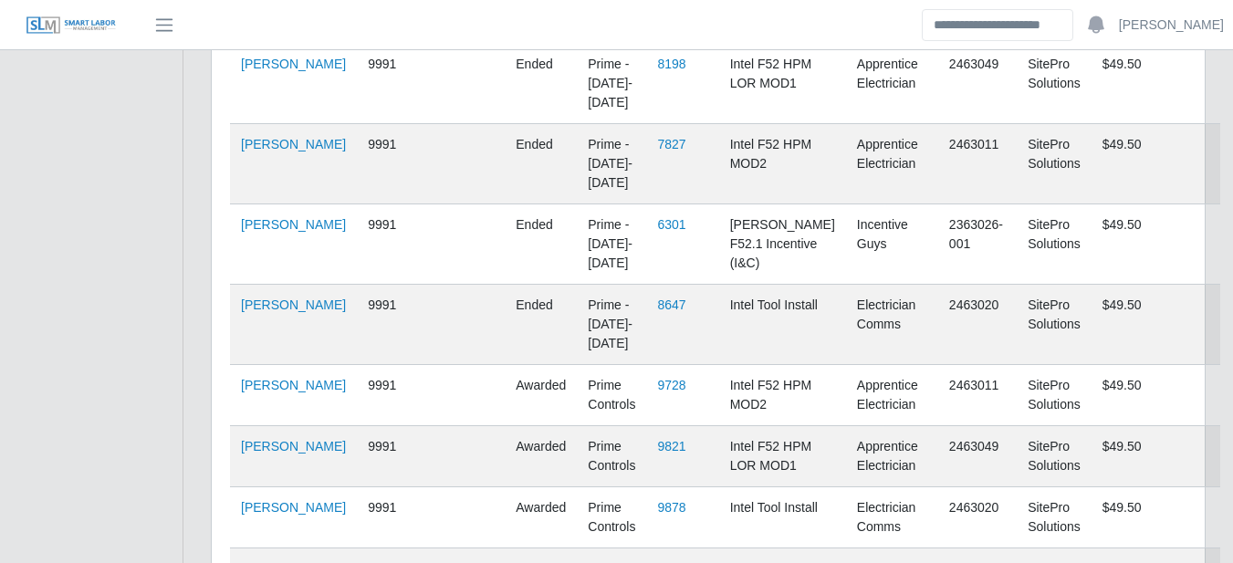
scroll to position [1246, 0]
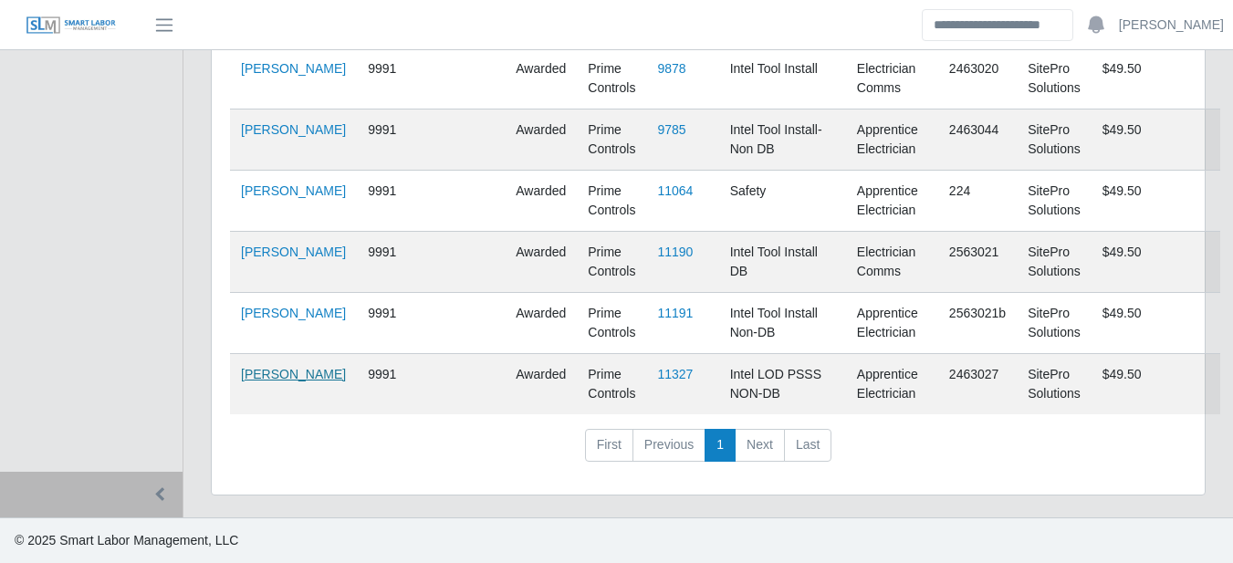
click at [258, 381] on link "Eric Duncan" at bounding box center [293, 374] width 105 height 15
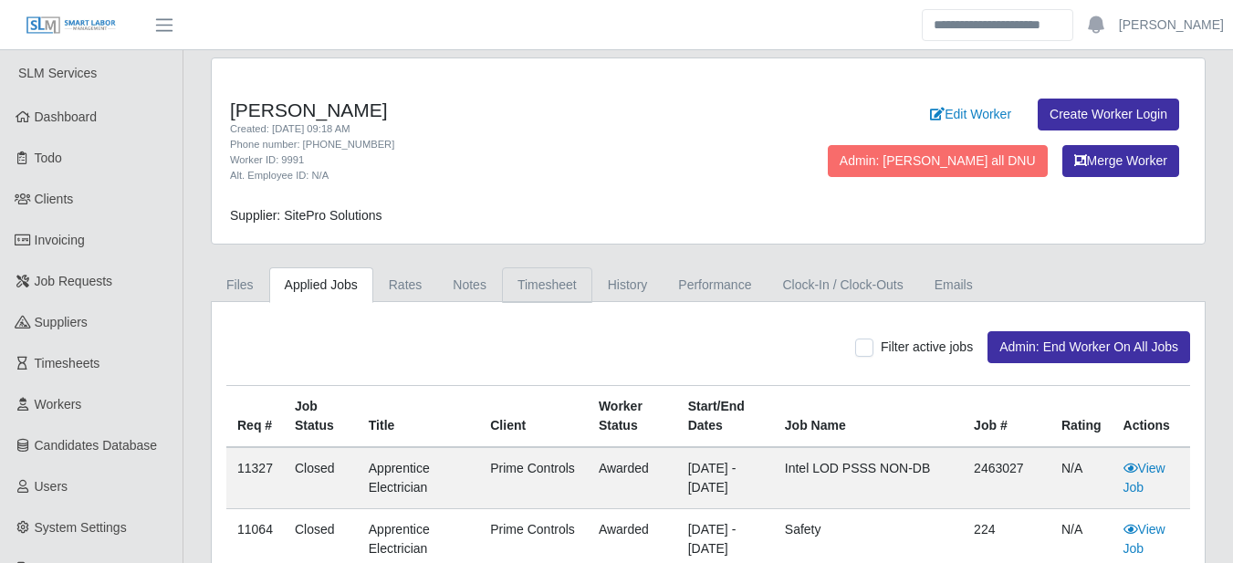
click at [514, 275] on link "Timesheet" at bounding box center [547, 285] width 90 height 36
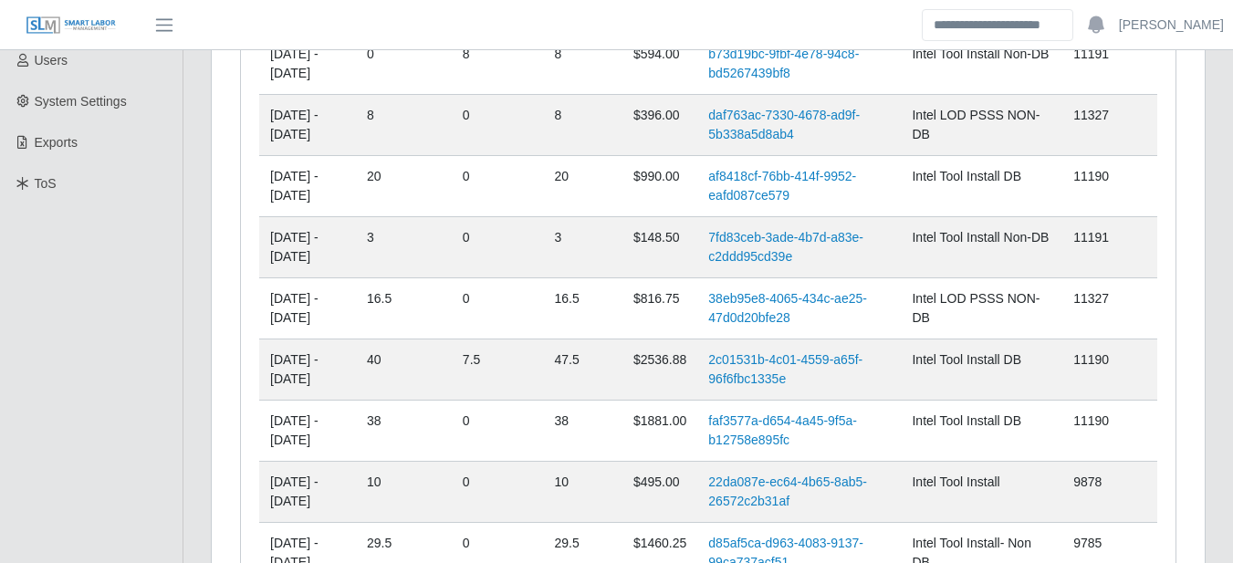
scroll to position [213, 0]
